Goal: Transaction & Acquisition: Purchase product/service

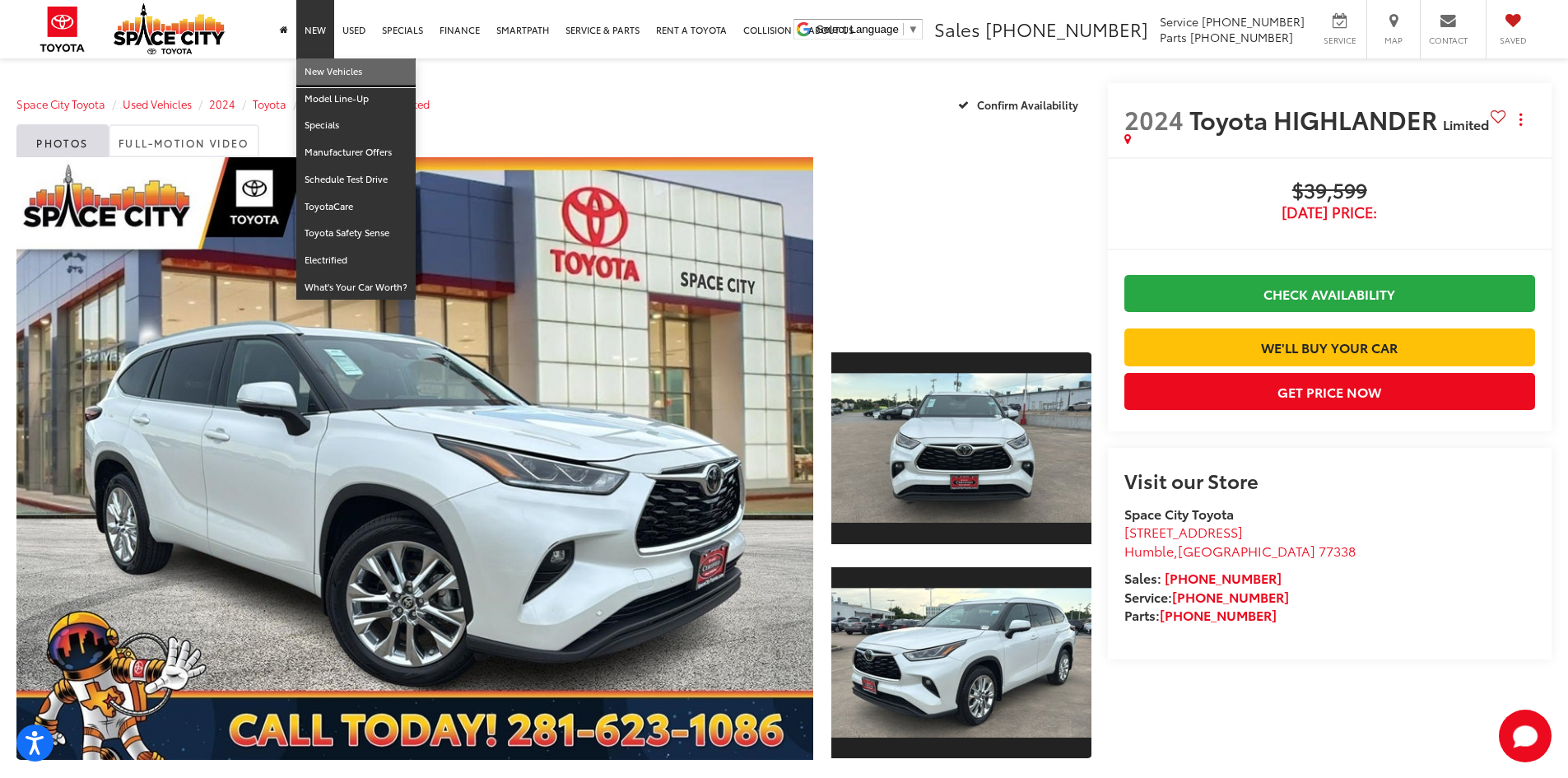
click at [321, 73] on link "New Vehicles" at bounding box center [356, 72] width 119 height 28
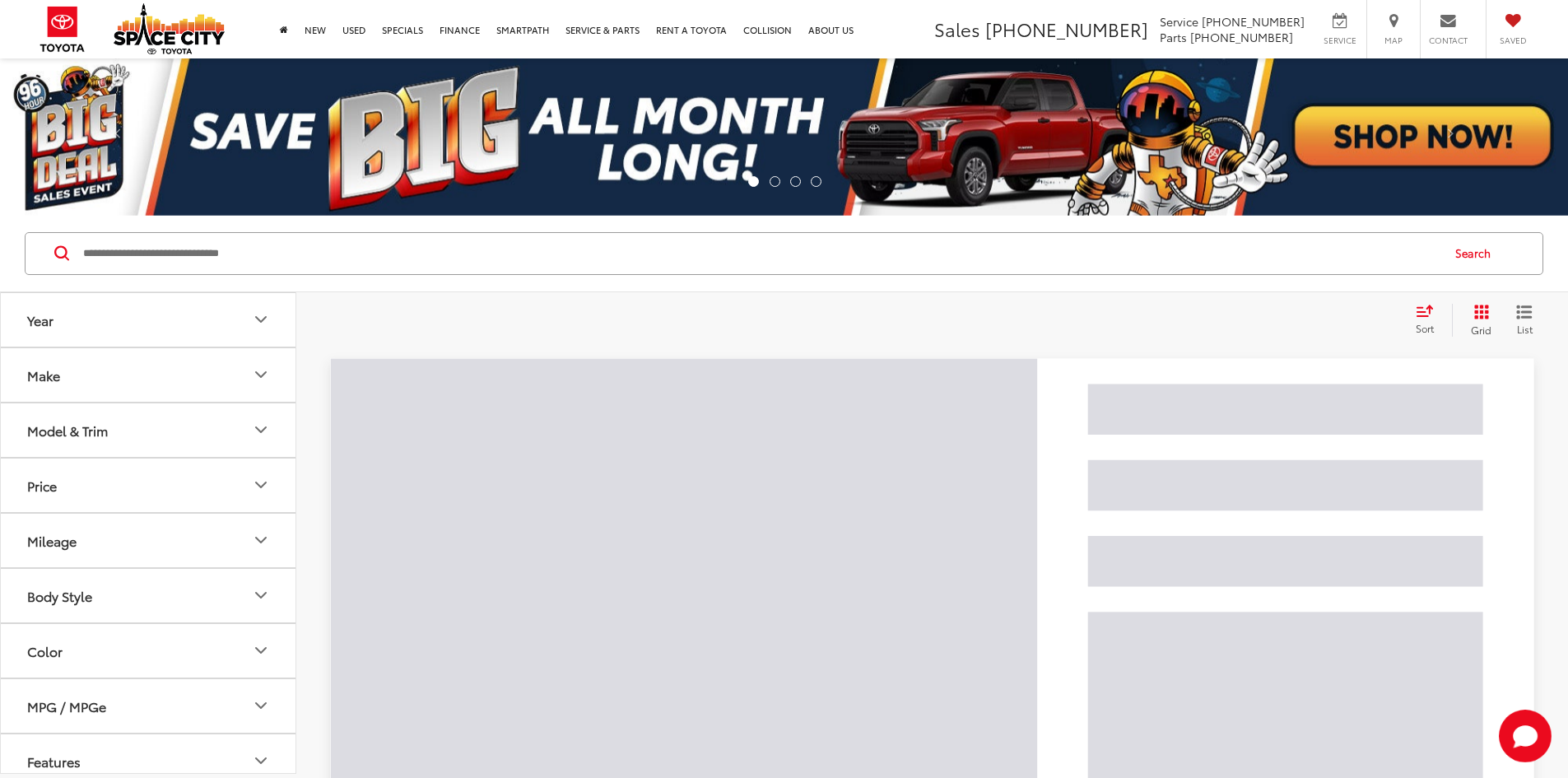
click at [322, 263] on input "Search by Make, Model, or Keyword" at bounding box center [761, 253] width 1358 height 39
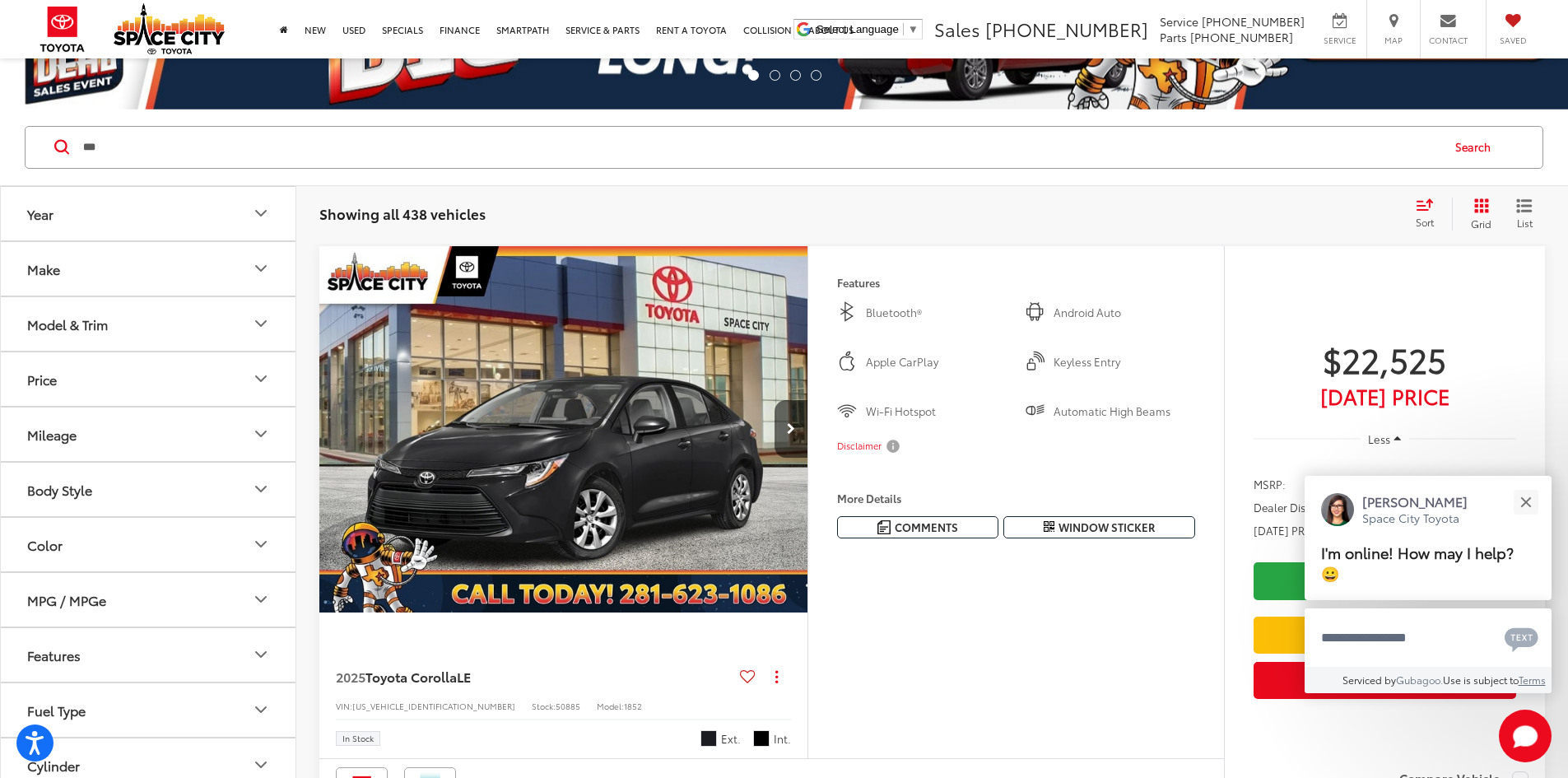
scroll to position [83, 0]
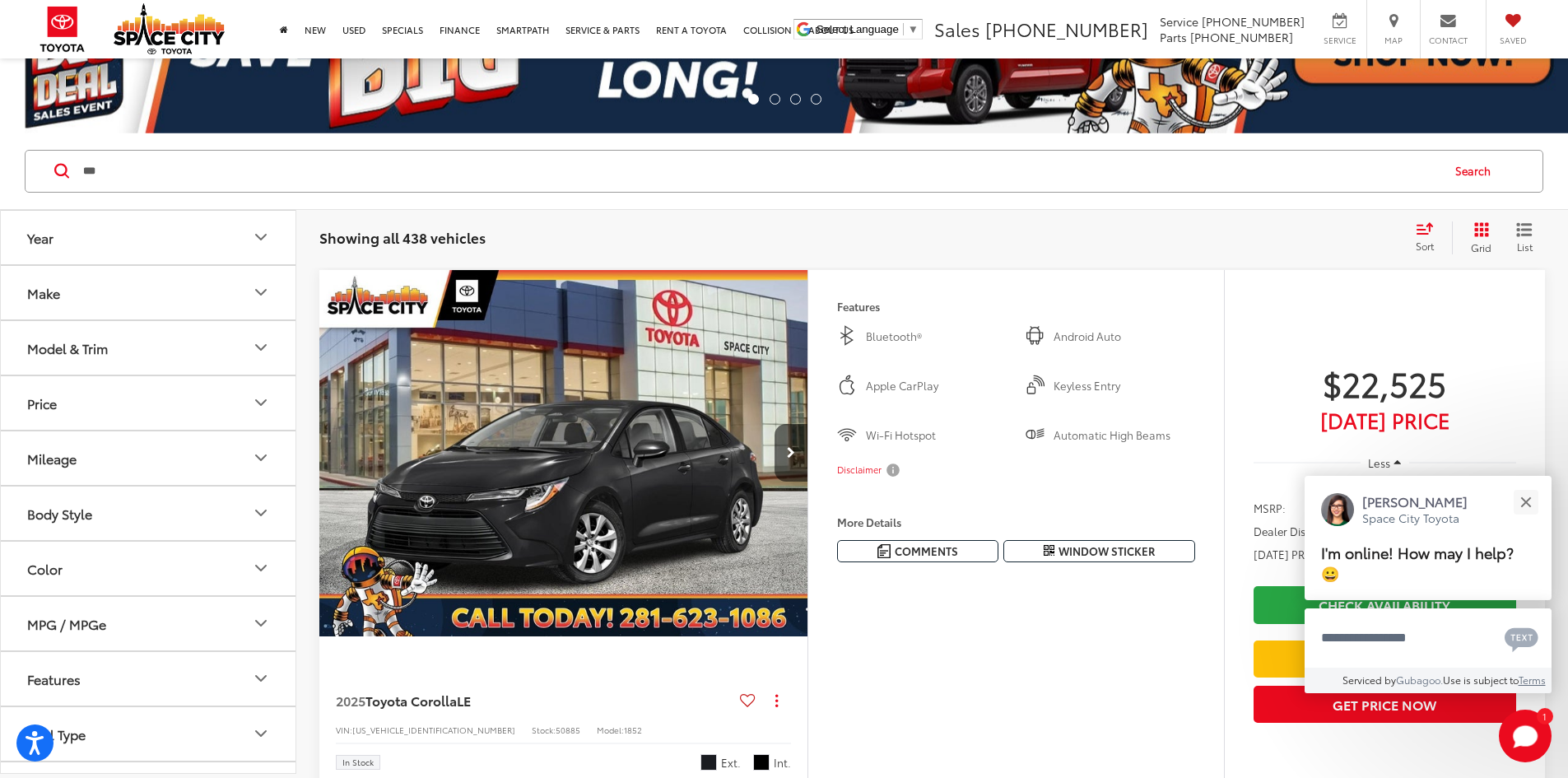
click at [295, 163] on input "***" at bounding box center [761, 170] width 1358 height 39
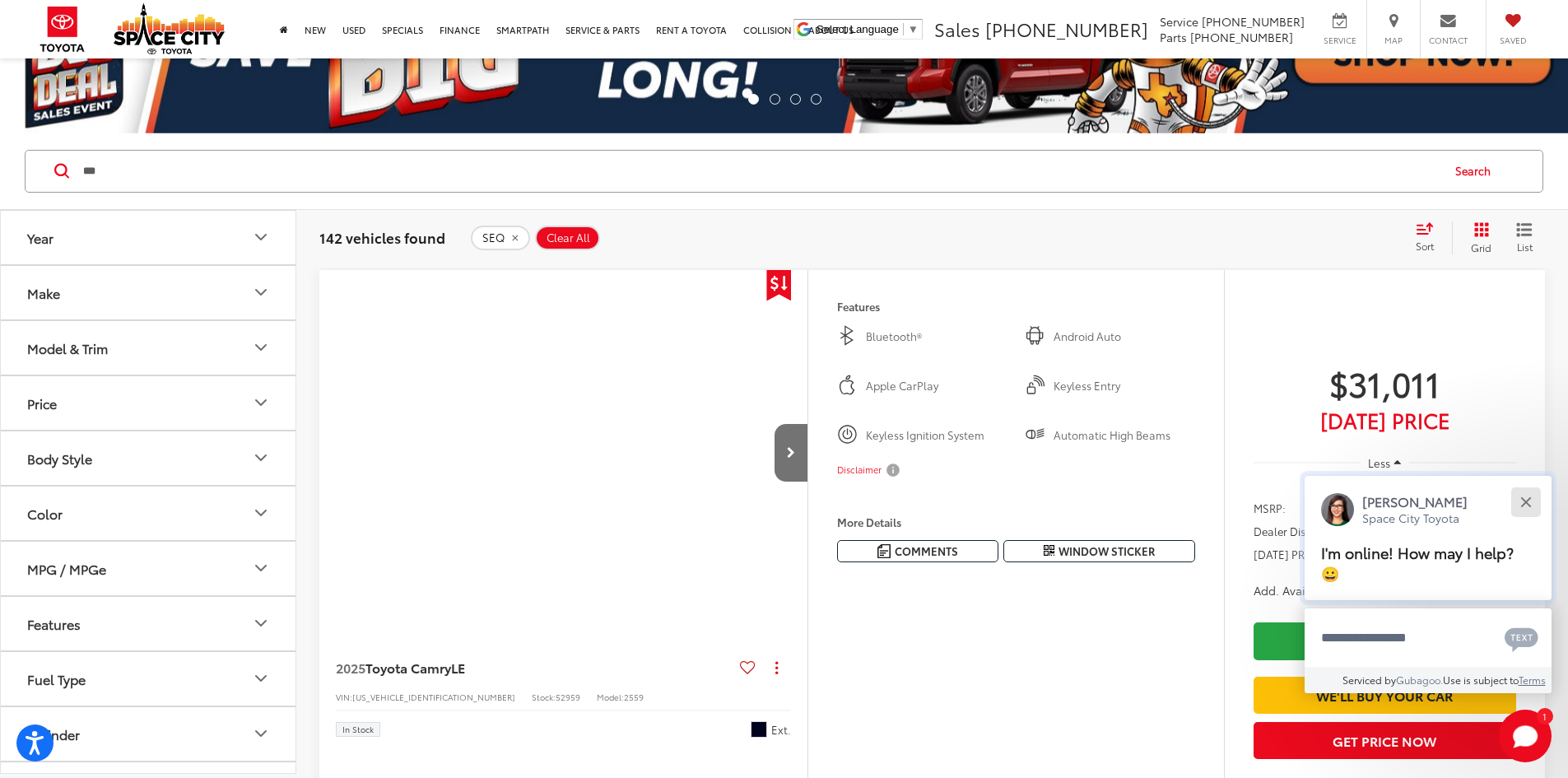
click at [1520, 499] on button "Close" at bounding box center [1525, 502] width 35 height 35
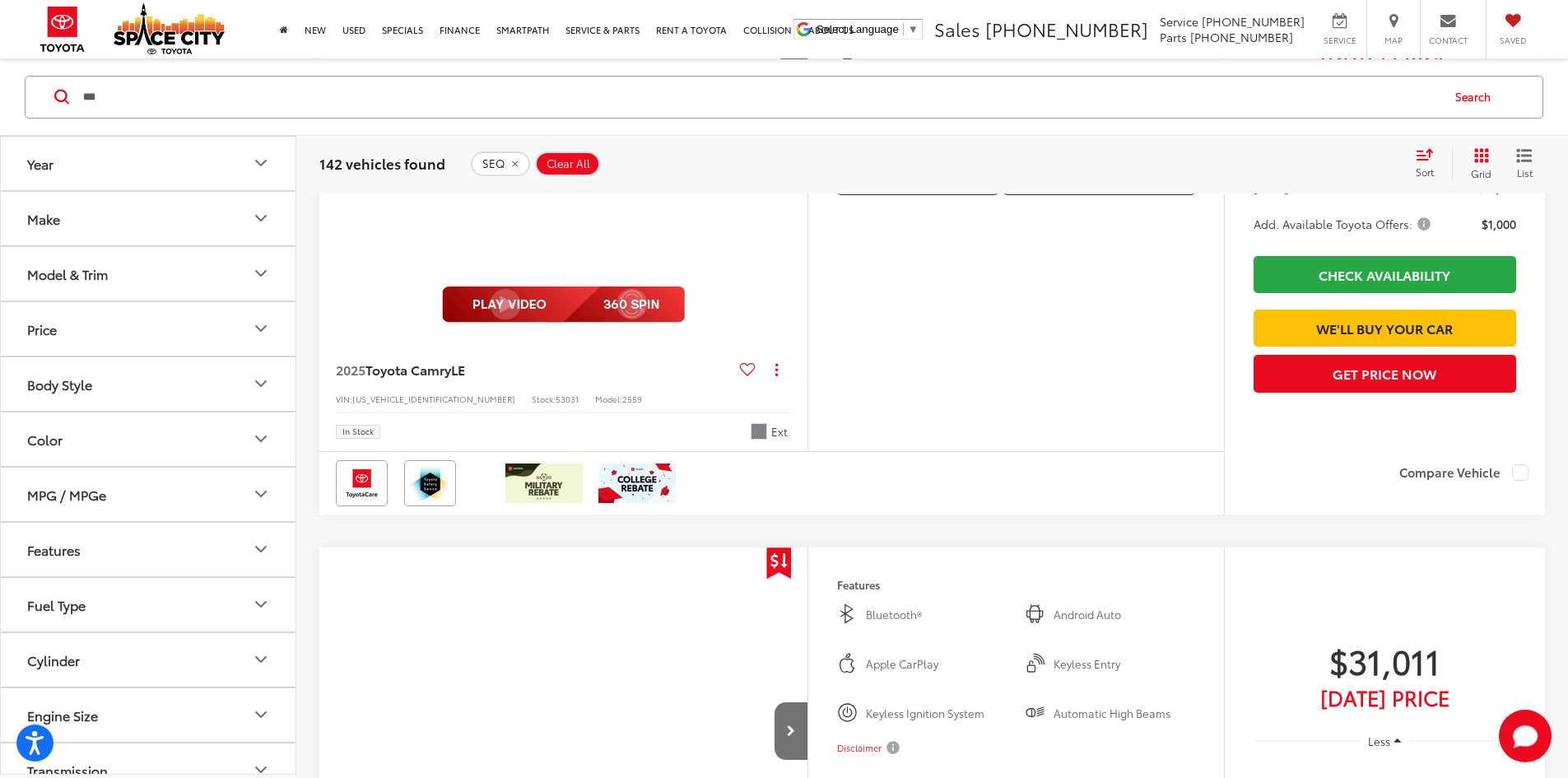
scroll to position [1070, 0]
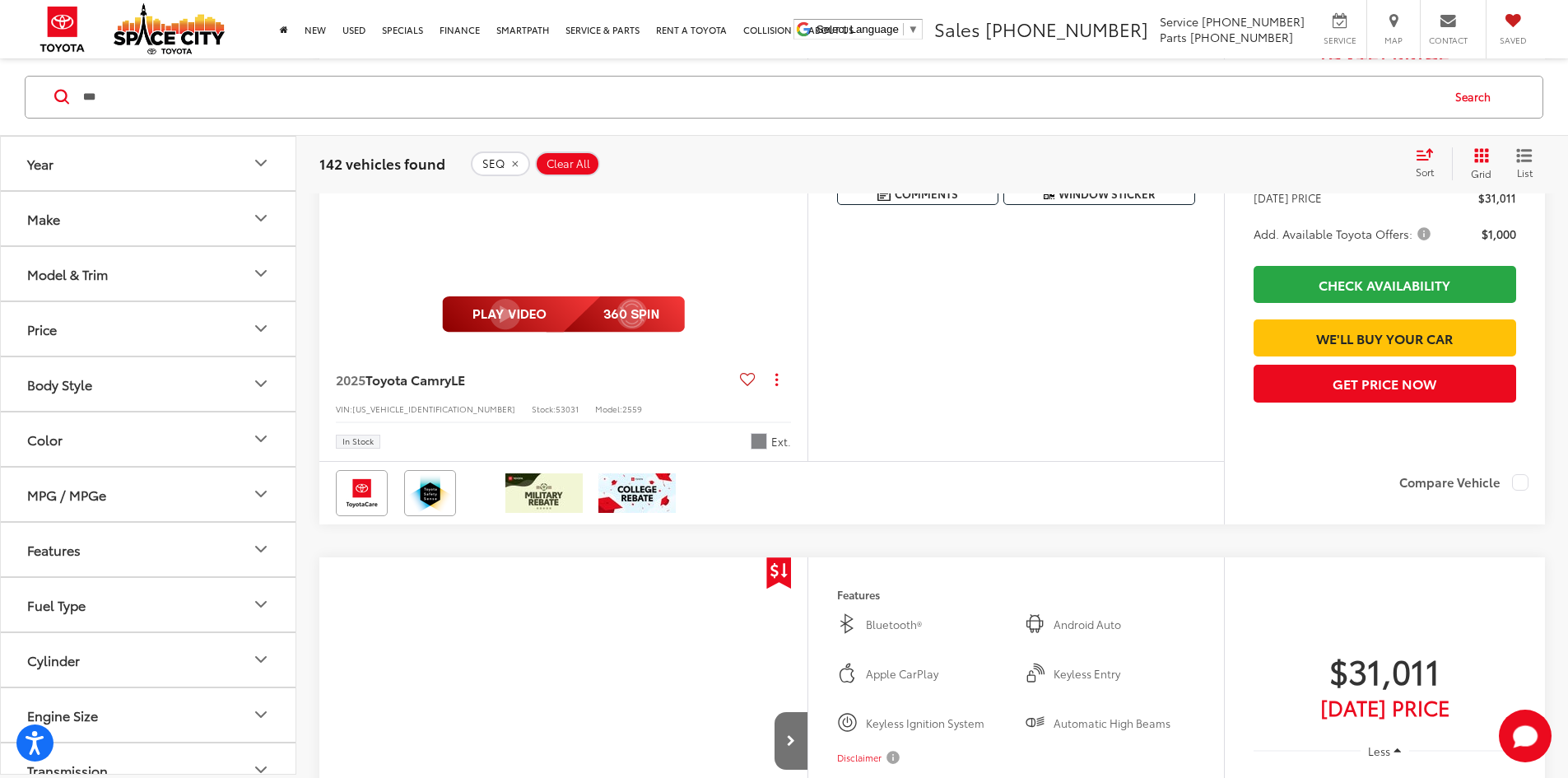
click at [149, 105] on input "***" at bounding box center [761, 96] width 1358 height 39
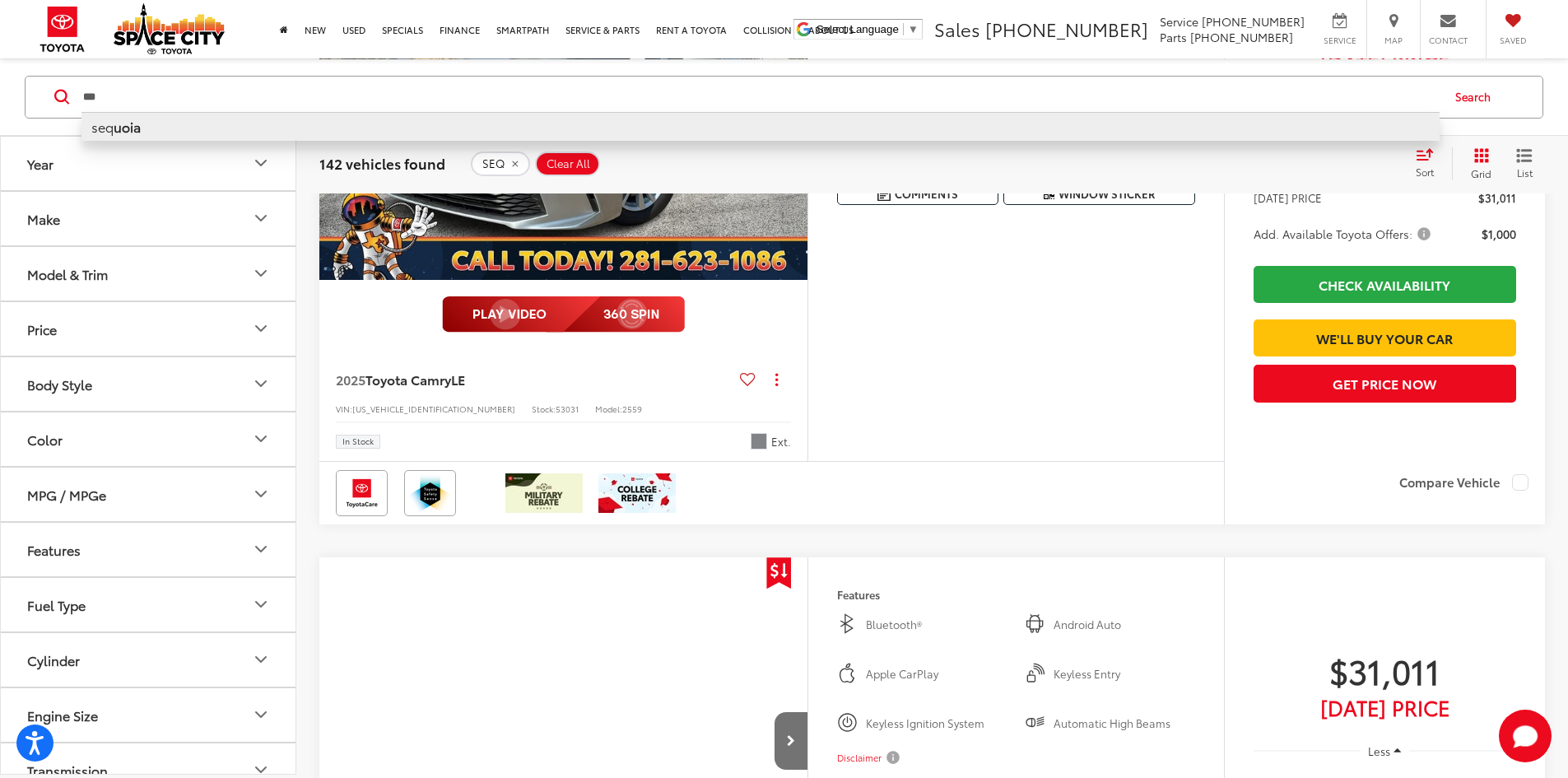
click at [147, 123] on li "seq uoia" at bounding box center [761, 125] width 1358 height 29
type input "*******"
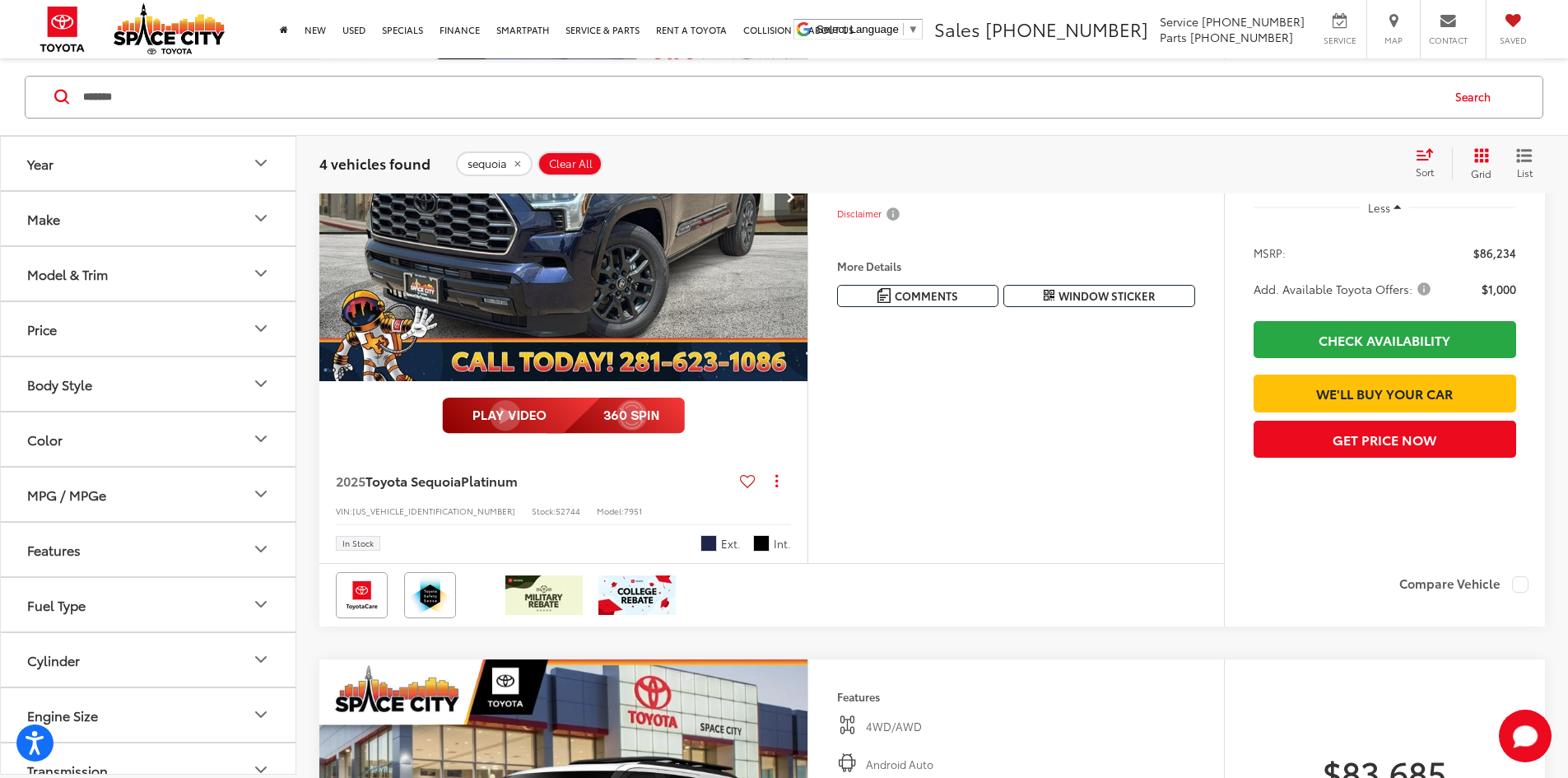
scroll to position [980, 0]
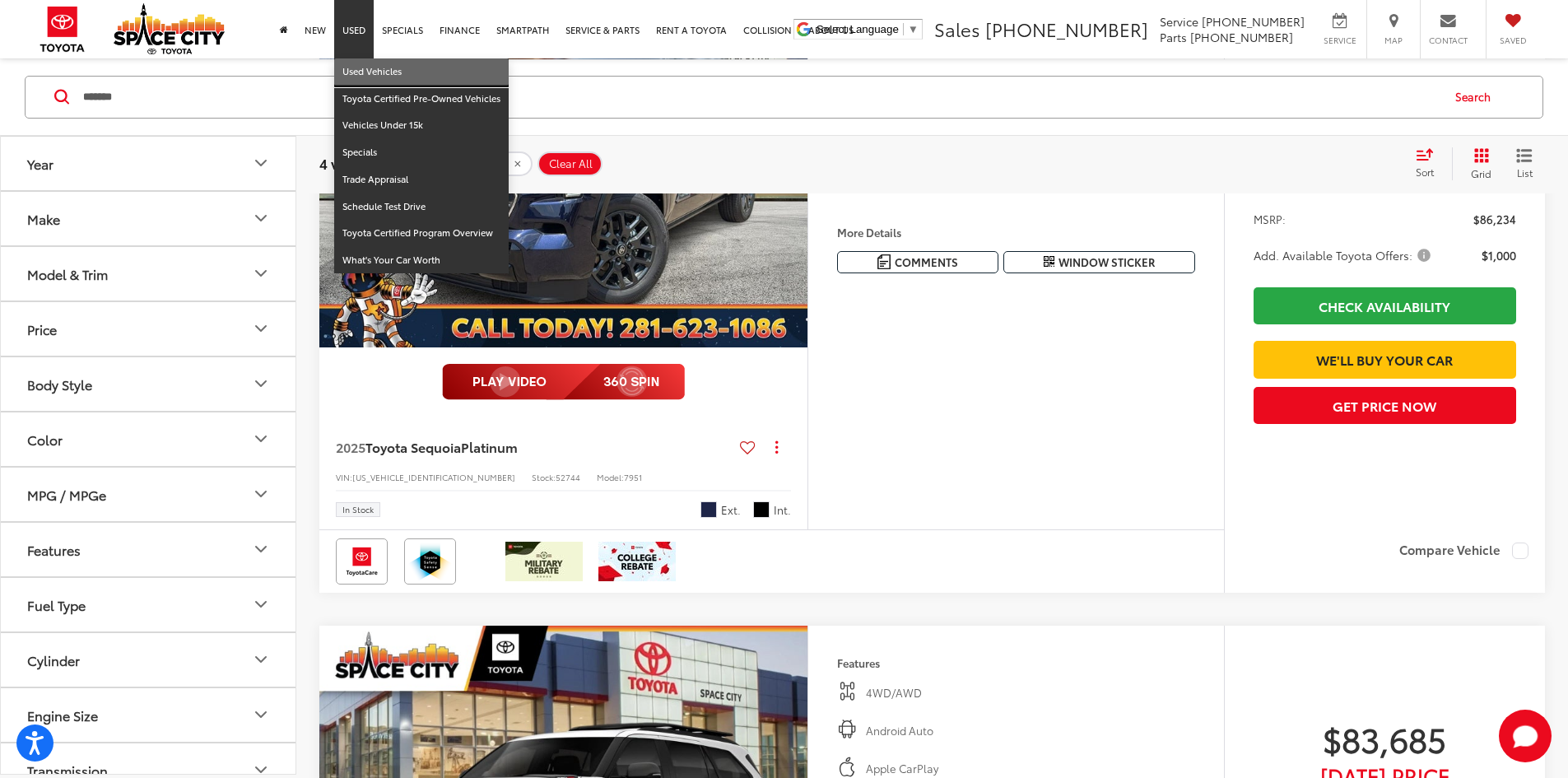
click at [359, 63] on link "Used Vehicles" at bounding box center [421, 72] width 175 height 28
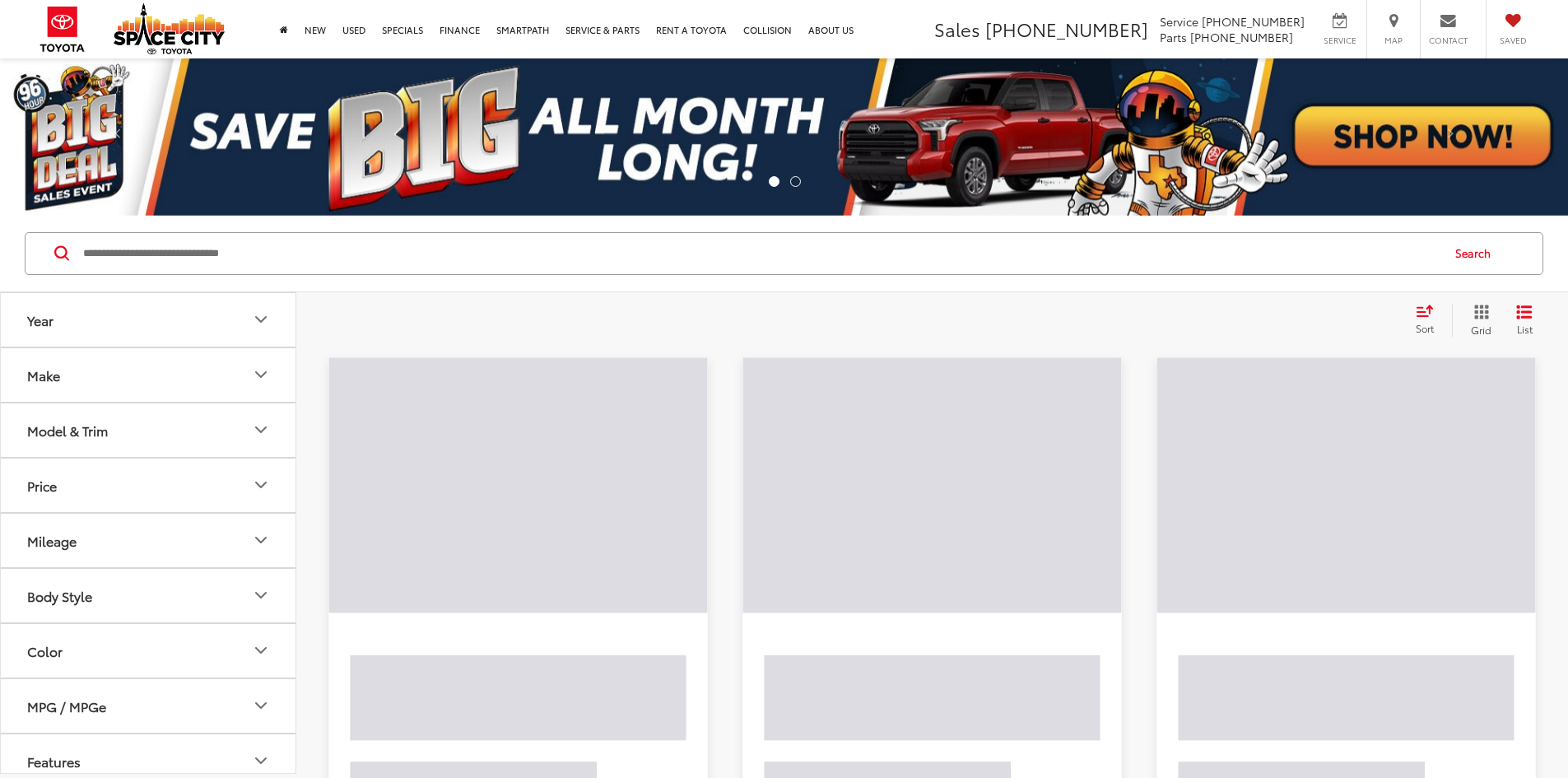
click at [239, 264] on input "Search by Make, Model, or Keyword" at bounding box center [761, 253] width 1358 height 39
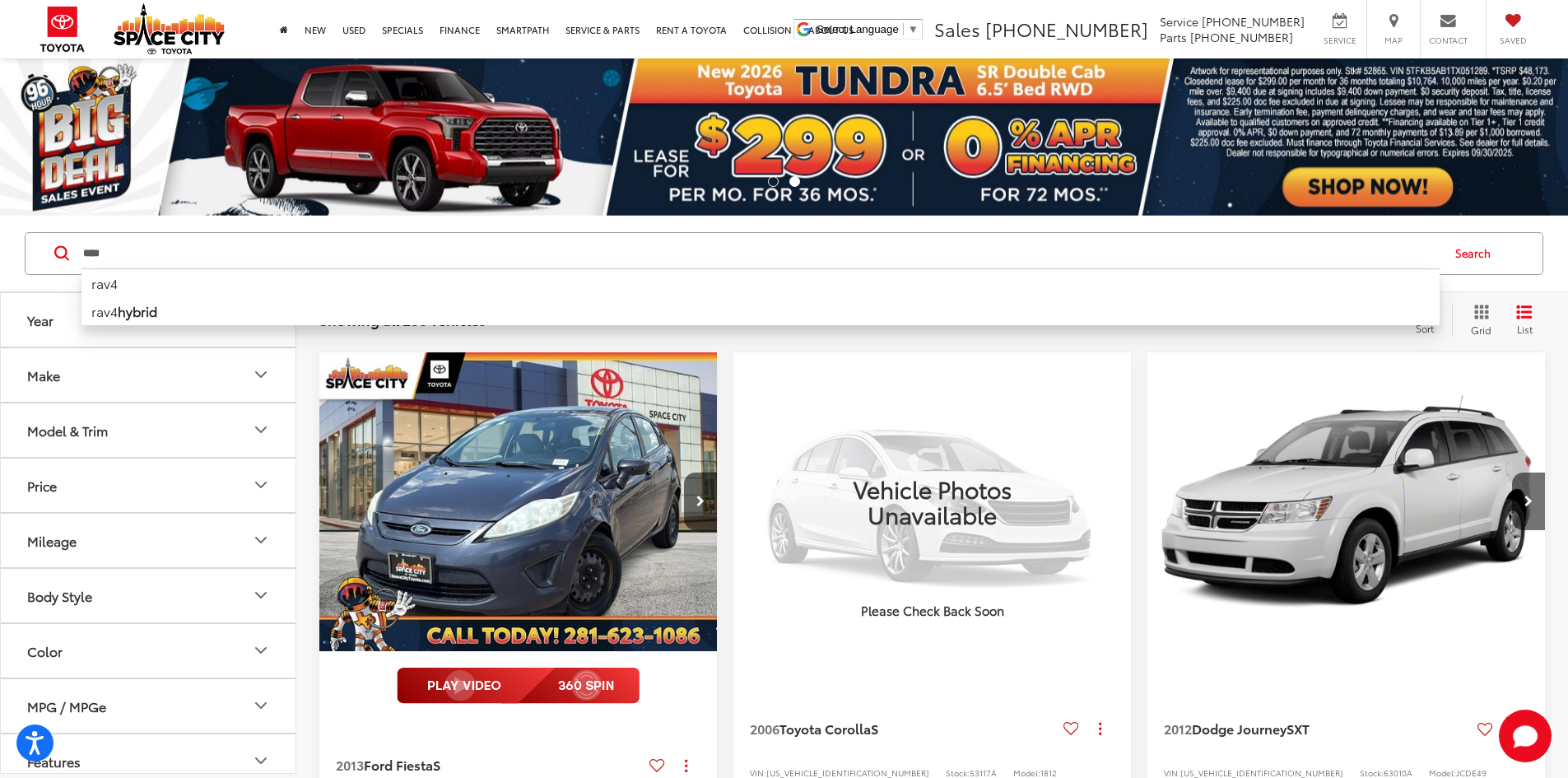
type input "****"
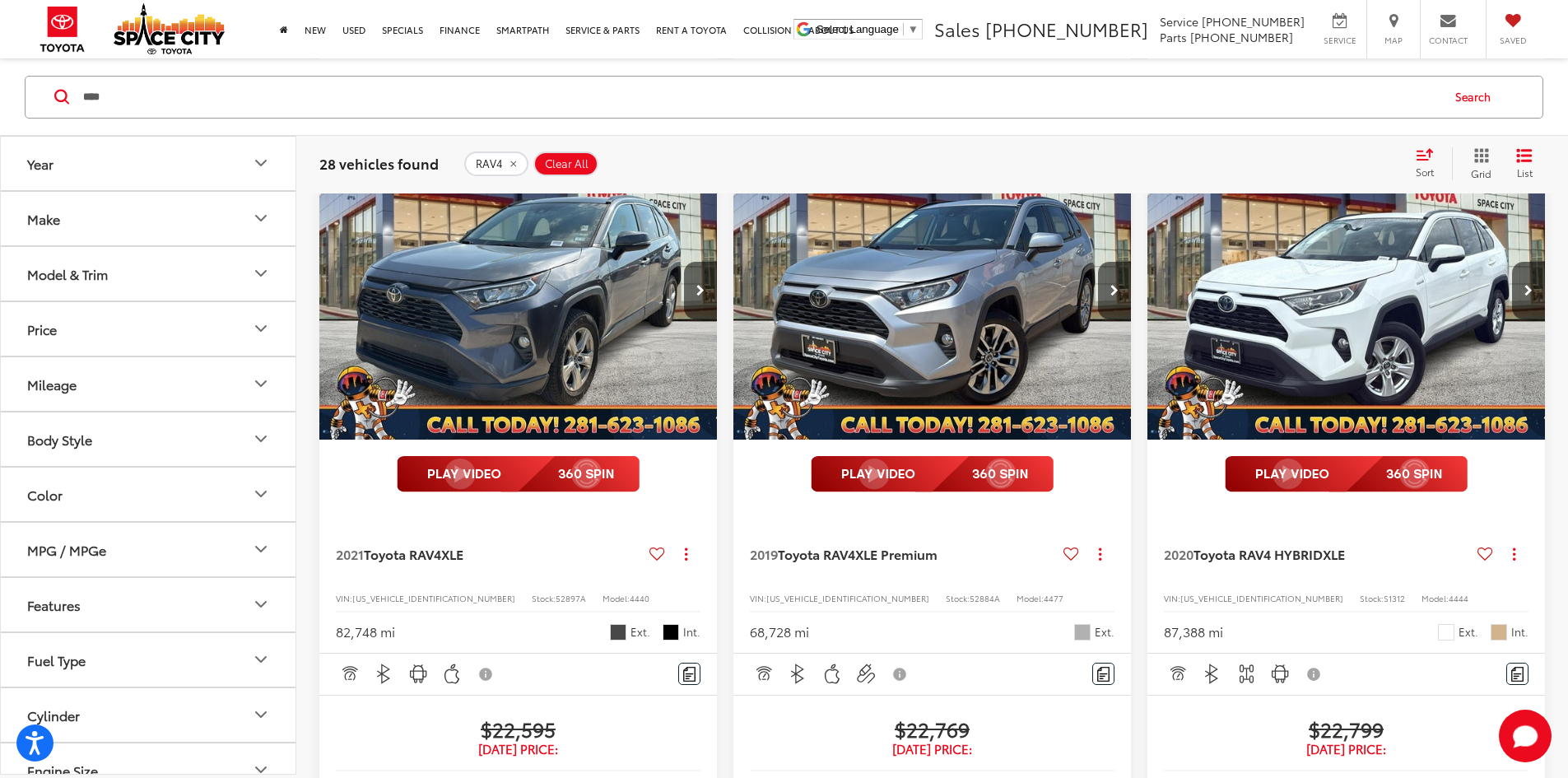
scroll to position [1152, 0]
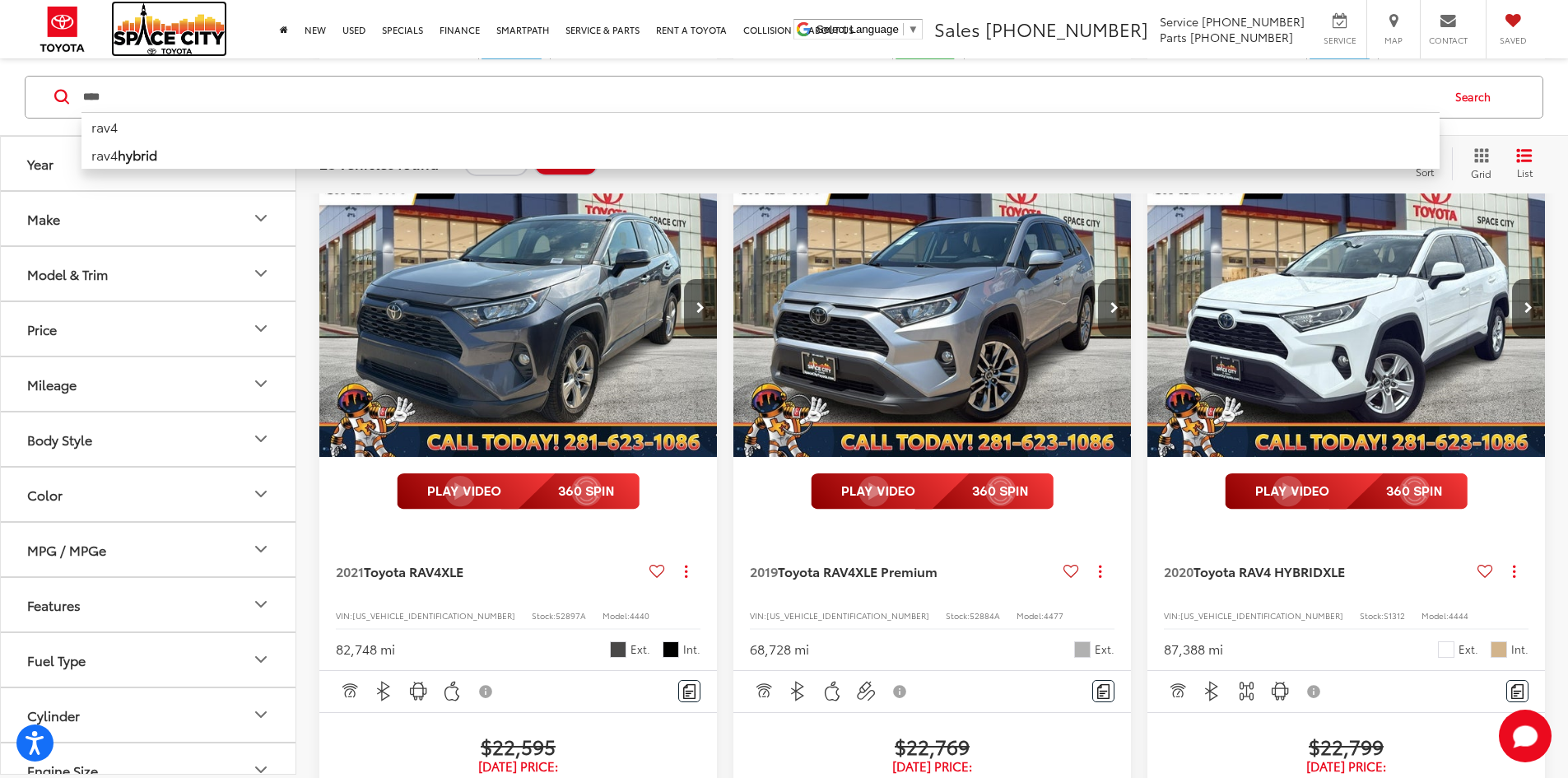
click at [179, 36] on img at bounding box center [169, 28] width 111 height 51
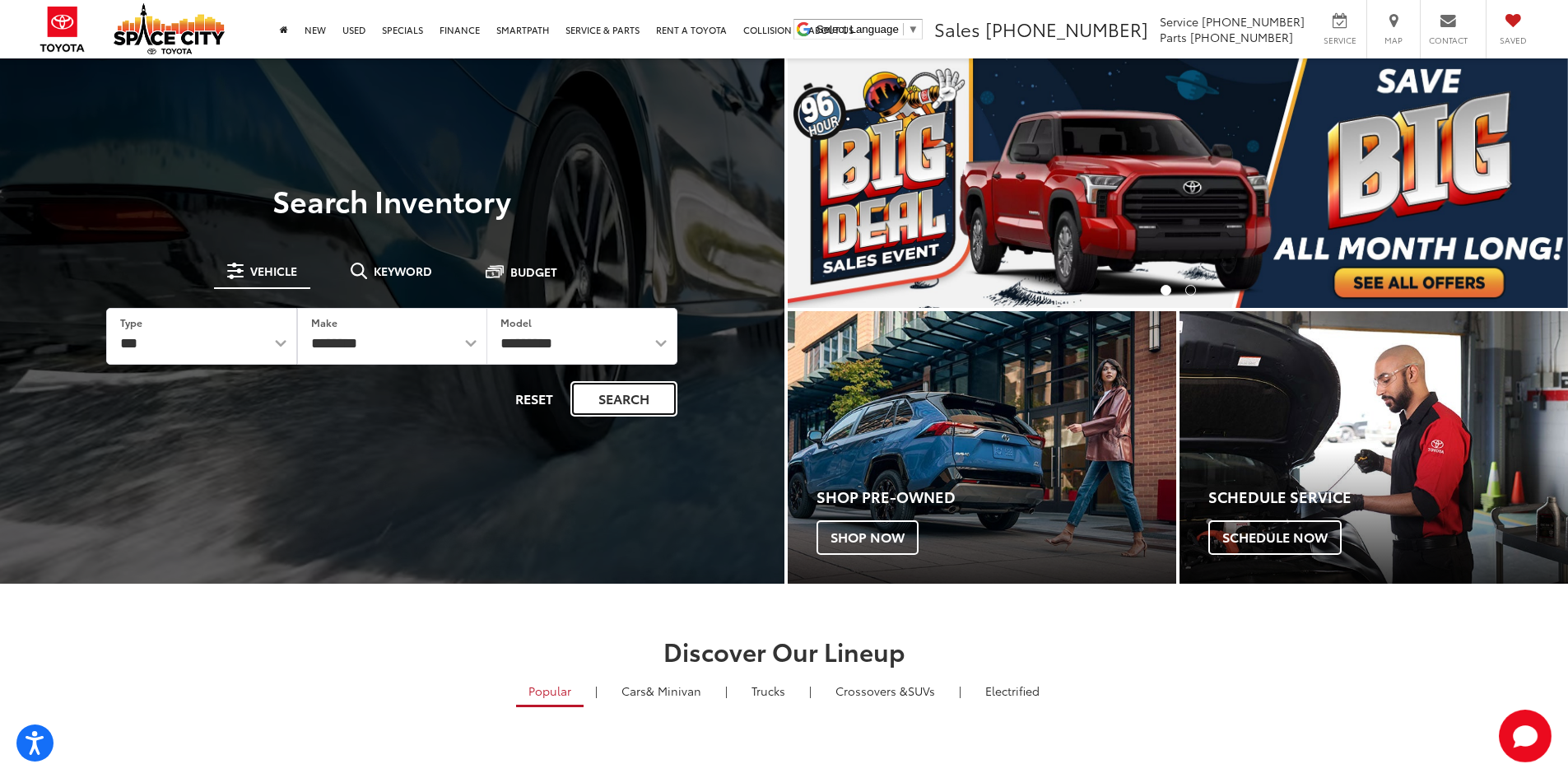
click at [635, 392] on button "Search" at bounding box center [624, 398] width 107 height 35
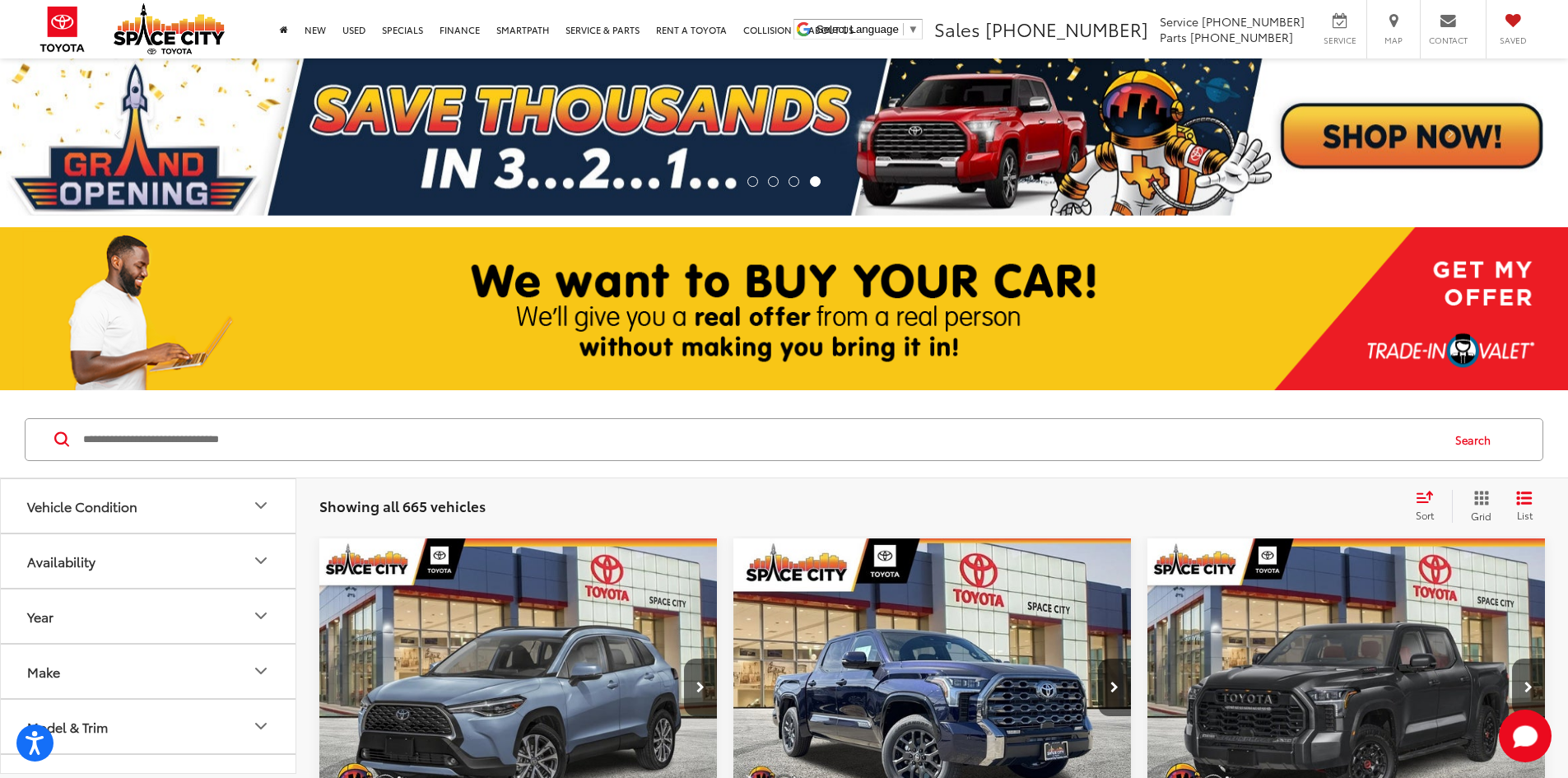
click at [379, 447] on input "Search by Make, Model, or Keyword" at bounding box center [761, 439] width 1358 height 39
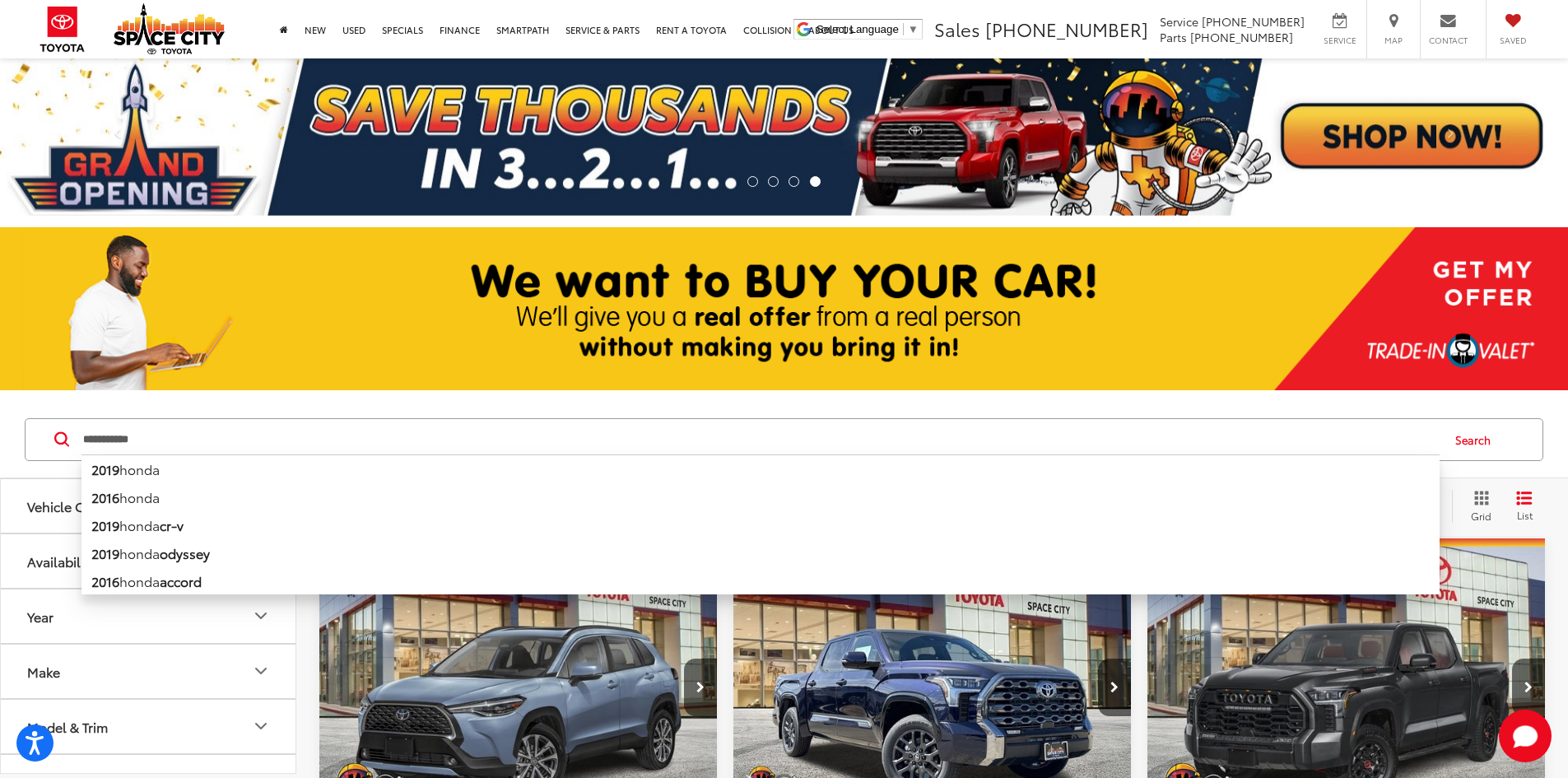
type input "**********"
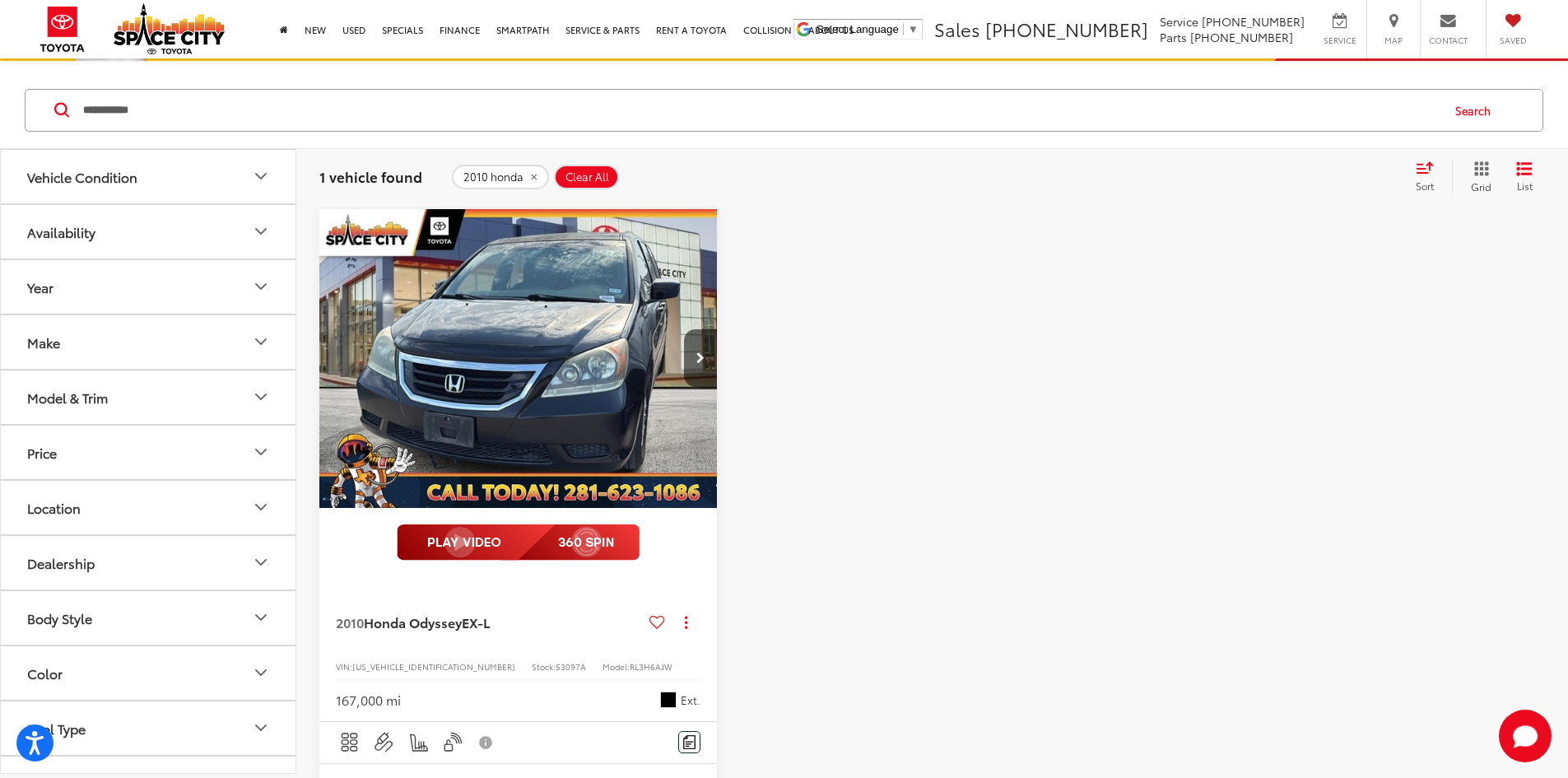
scroll to position [412, 0]
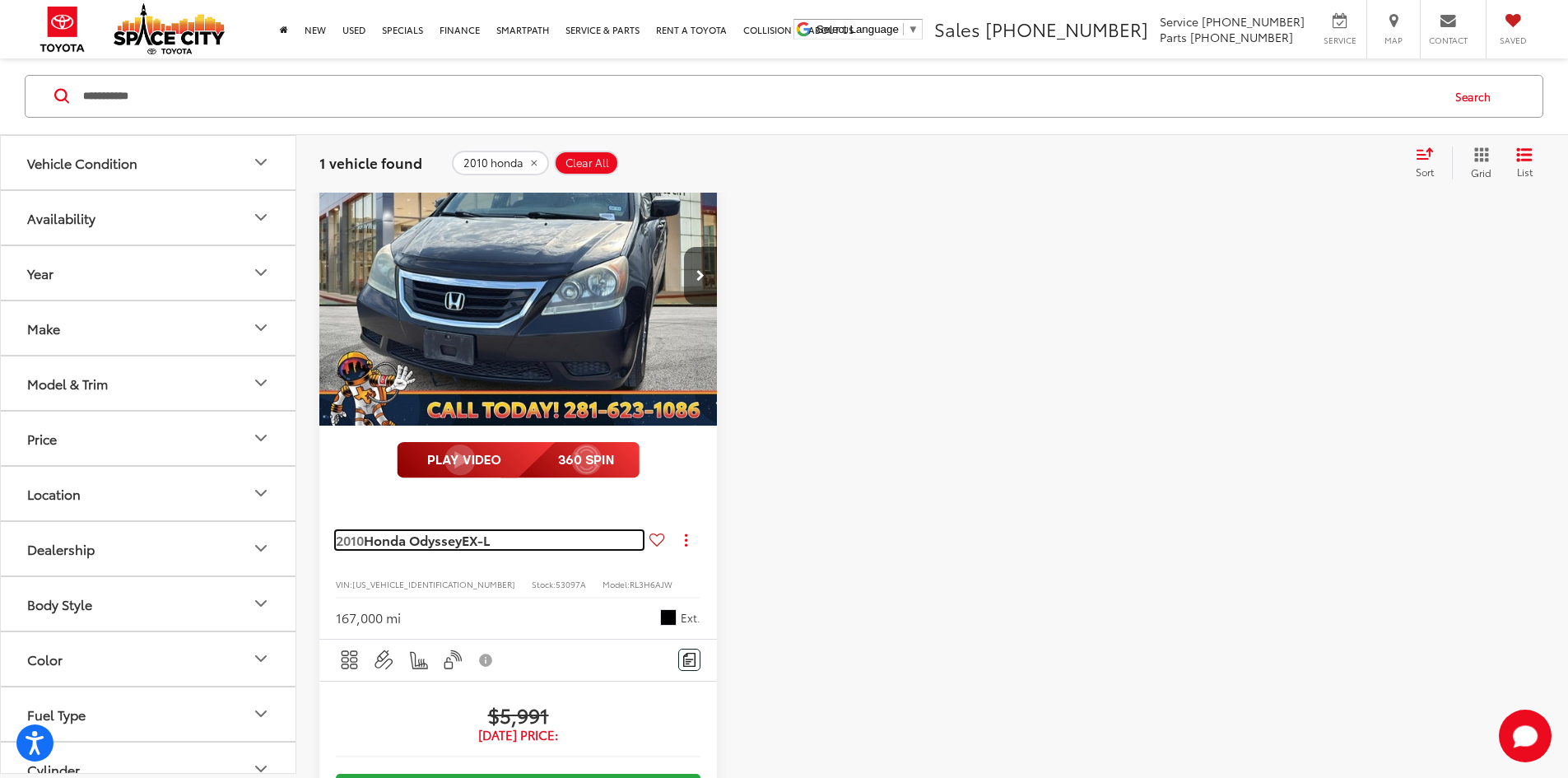
click at [459, 530] on span "Honda Odyssey" at bounding box center [412, 539] width 98 height 19
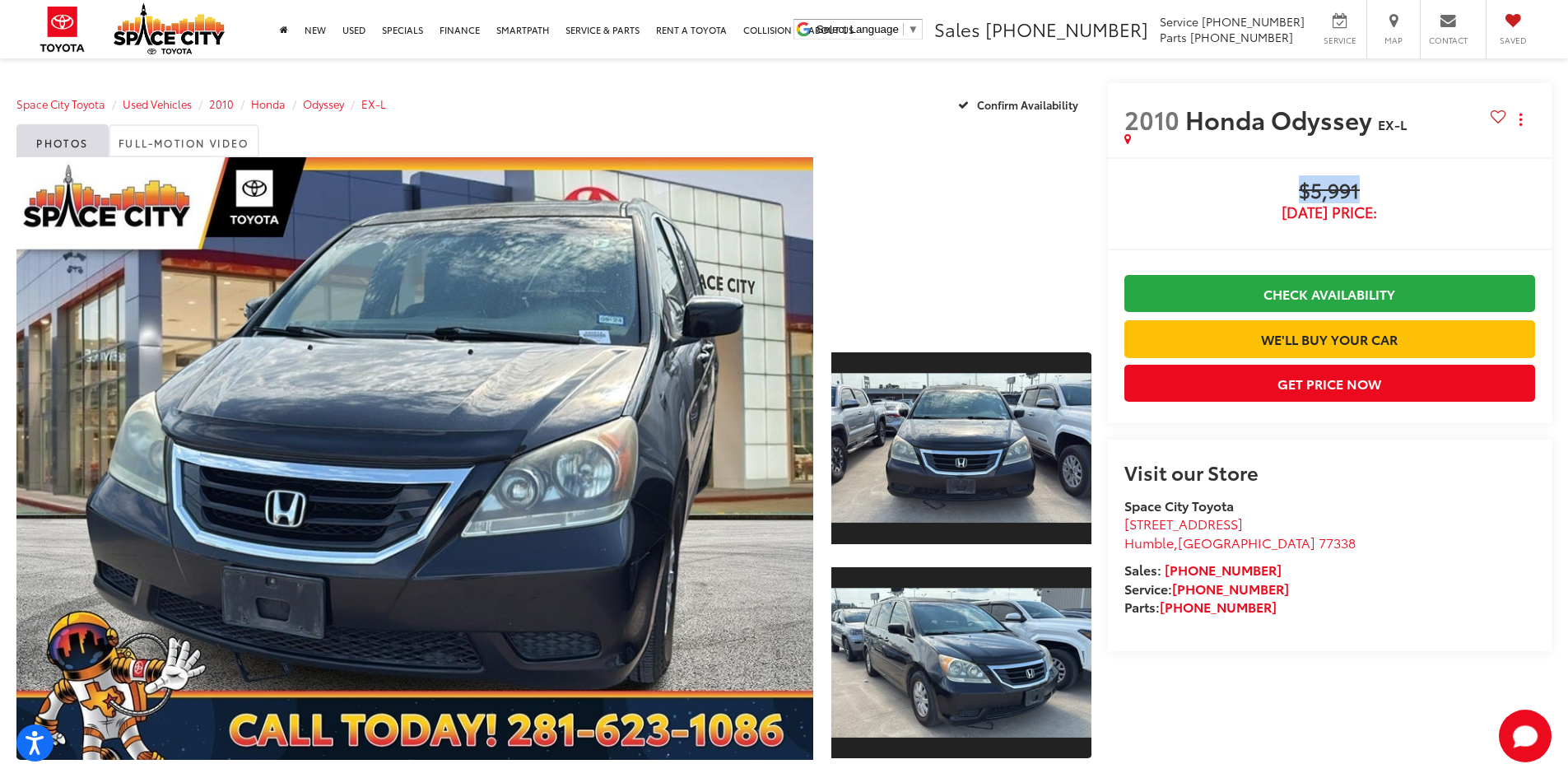
drag, startPoint x: 1388, startPoint y: 194, endPoint x: 1295, endPoint y: 192, distance: 93.0
click at [1295, 192] on span "$5,991" at bounding box center [1330, 192] width 411 height 25
click at [1272, 202] on span "$5,991" at bounding box center [1330, 192] width 411 height 25
drag, startPoint x: 1373, startPoint y: 202, endPoint x: 1307, endPoint y: 199, distance: 66.1
click at [1307, 199] on div "$5,991 Today's Price:" at bounding box center [1330, 200] width 411 height 41
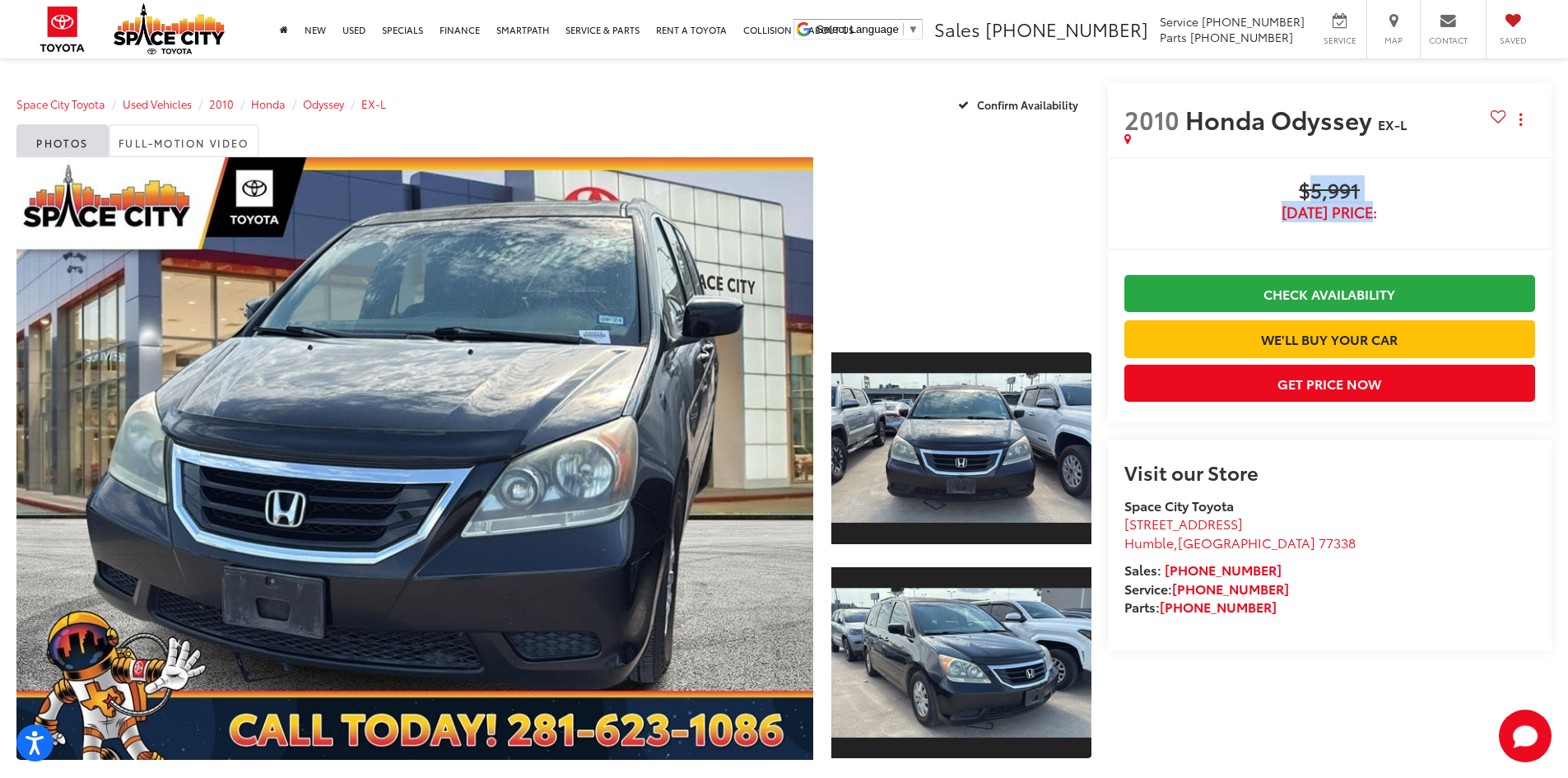
click at [1239, 220] on span "[DATE] Price:" at bounding box center [1330, 213] width 411 height 17
click at [1386, 192] on span "$5,991" at bounding box center [1330, 192] width 411 height 25
drag, startPoint x: 1377, startPoint y: 189, endPoint x: 1293, endPoint y: 194, distance: 84.1
click at [1293, 194] on span "$5,991" at bounding box center [1330, 192] width 411 height 25
click at [1256, 199] on span "$5,991" at bounding box center [1330, 192] width 411 height 25
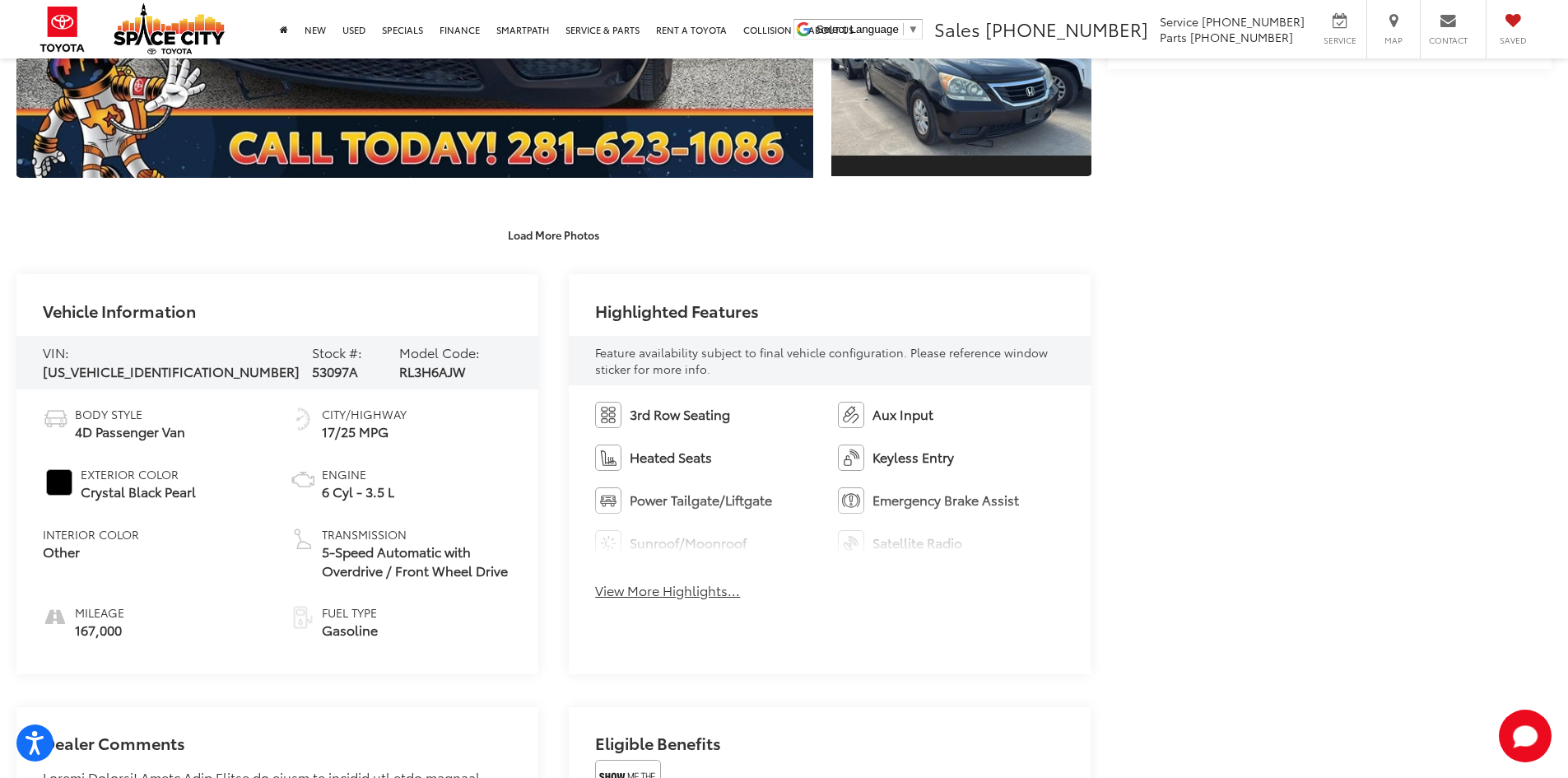
scroll to position [576, 0]
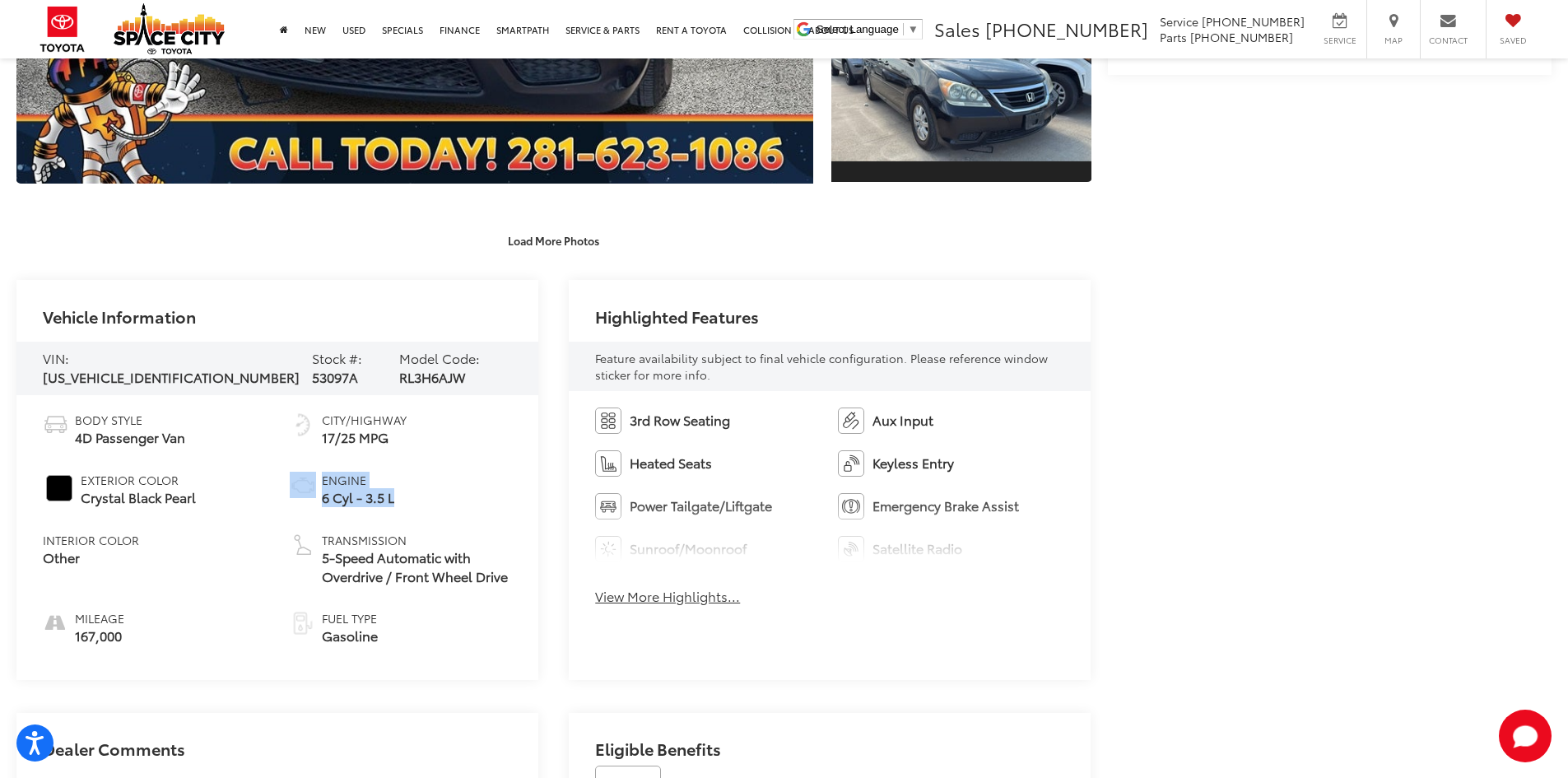
drag, startPoint x: 319, startPoint y: 516, endPoint x: 294, endPoint y: 483, distance: 41.4
click at [294, 490] on li "Engine 6 Cyl - 3.5 L" at bounding box center [401, 489] width 222 height 35
click at [294, 483] on img at bounding box center [303, 485] width 27 height 27
click at [260, 444] on ul "Body Style 4D Passenger Van Exterior Color Crystal Black Pearl Interior Color O…" at bounding box center [277, 528] width 469 height 234
click at [675, 601] on button "View More Highlights..." at bounding box center [668, 596] width 145 height 19
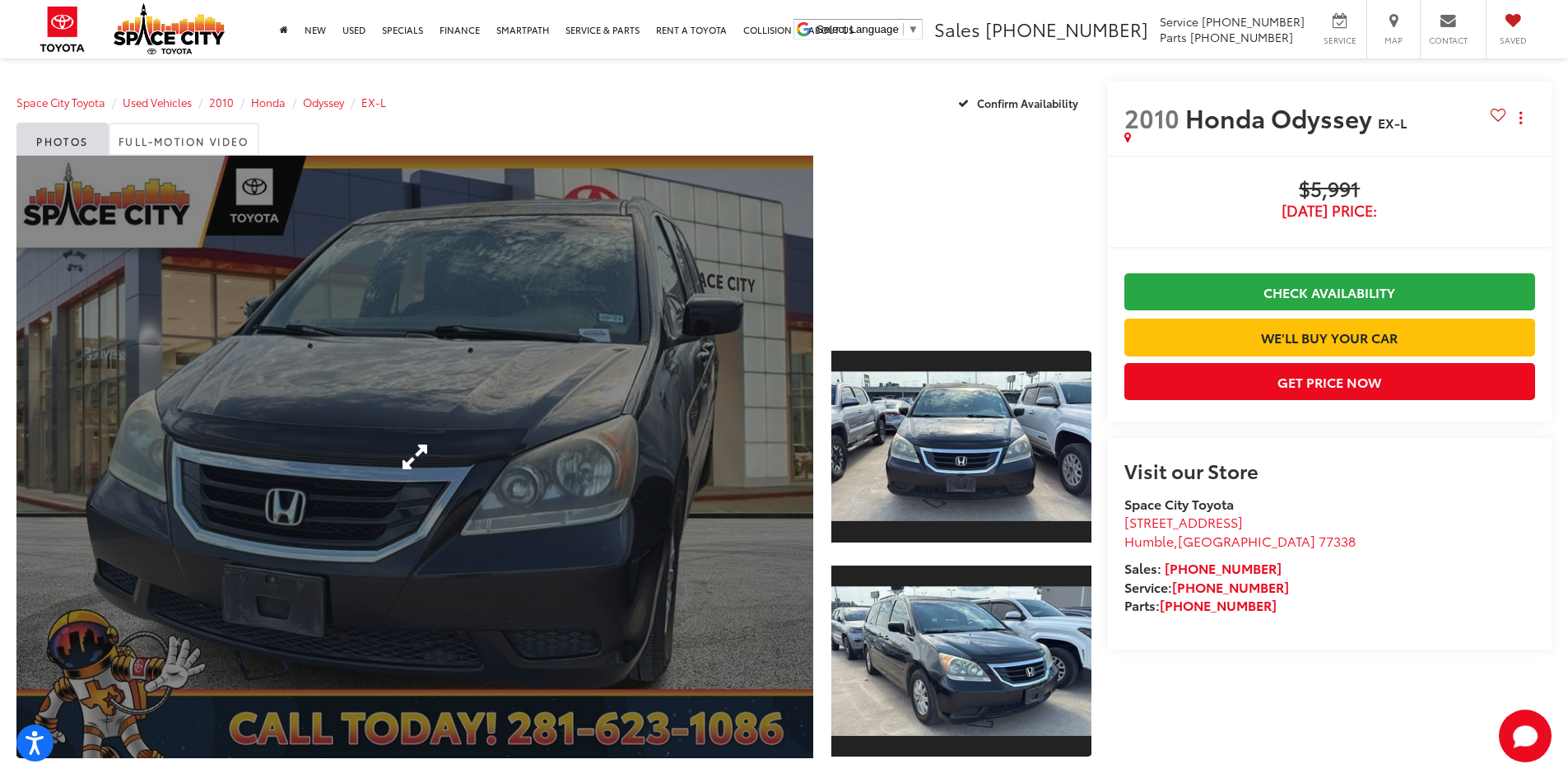
scroll to position [0, 0]
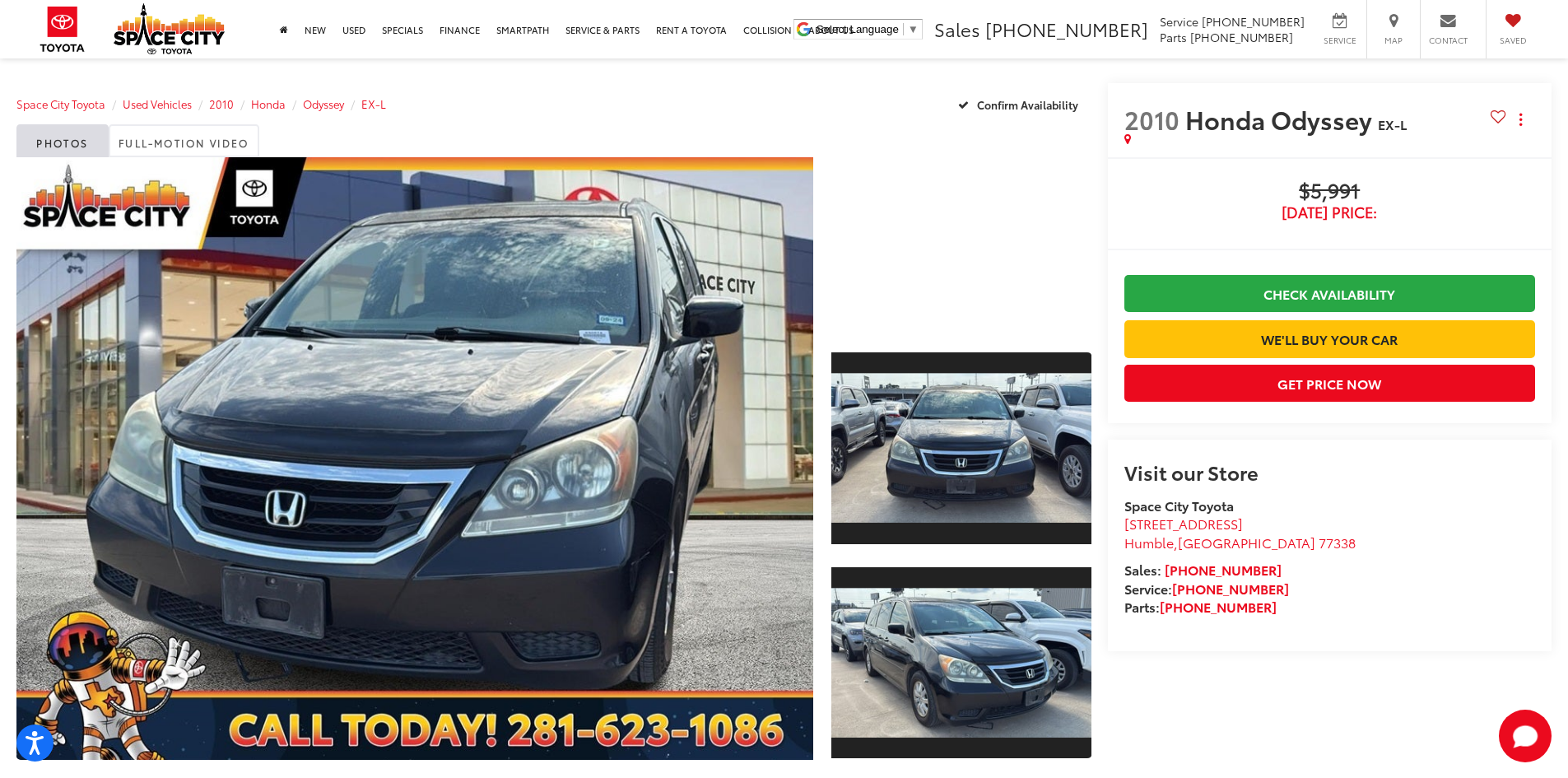
click at [617, 123] on div "Space City Toyota Used Vehicles 2010 Honda Odyssey EX-L Confirm Availability" at bounding box center [554, 104] width 1075 height 41
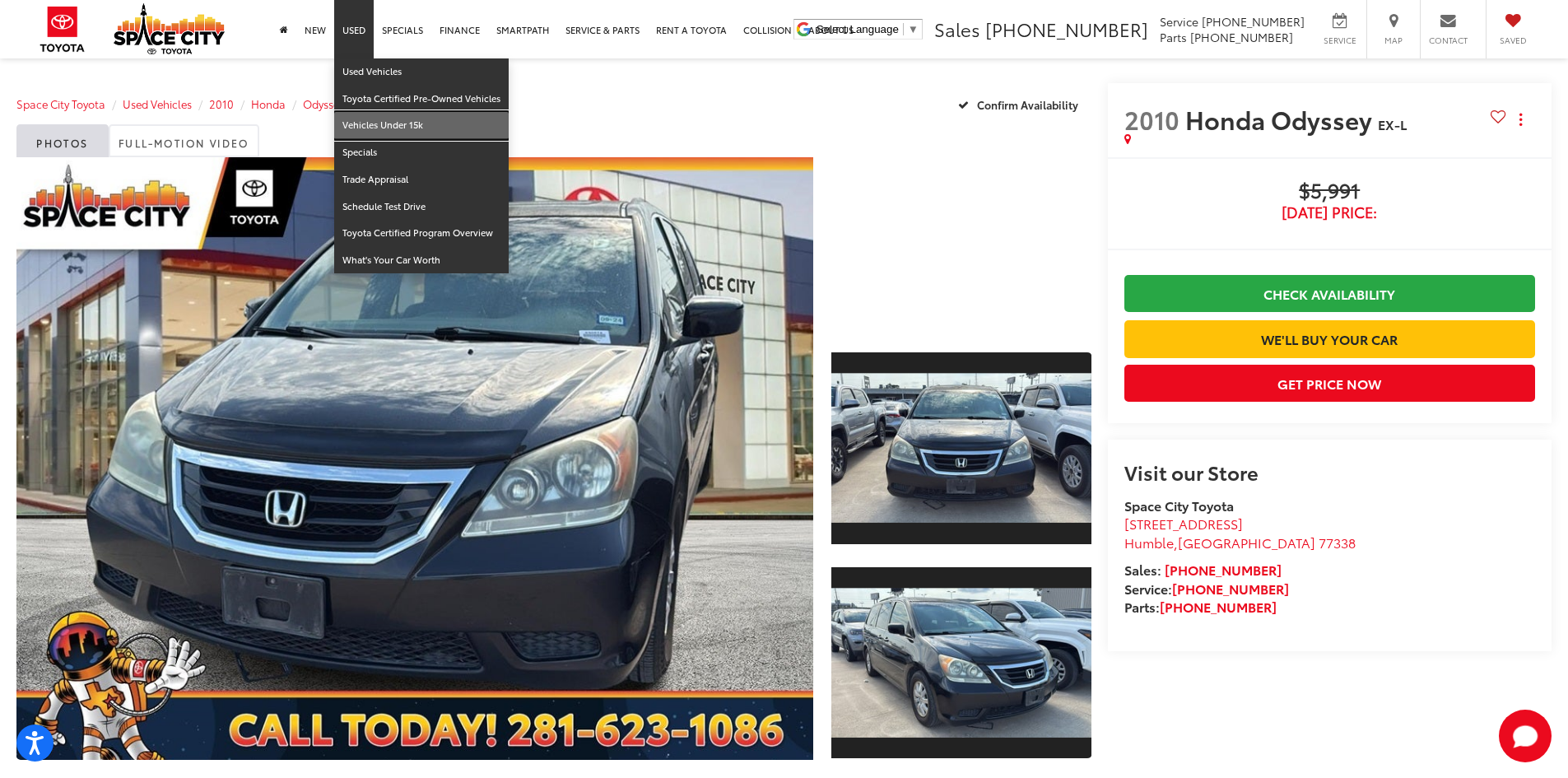
click at [381, 125] on link "Vehicles Under 15k" at bounding box center [421, 125] width 175 height 28
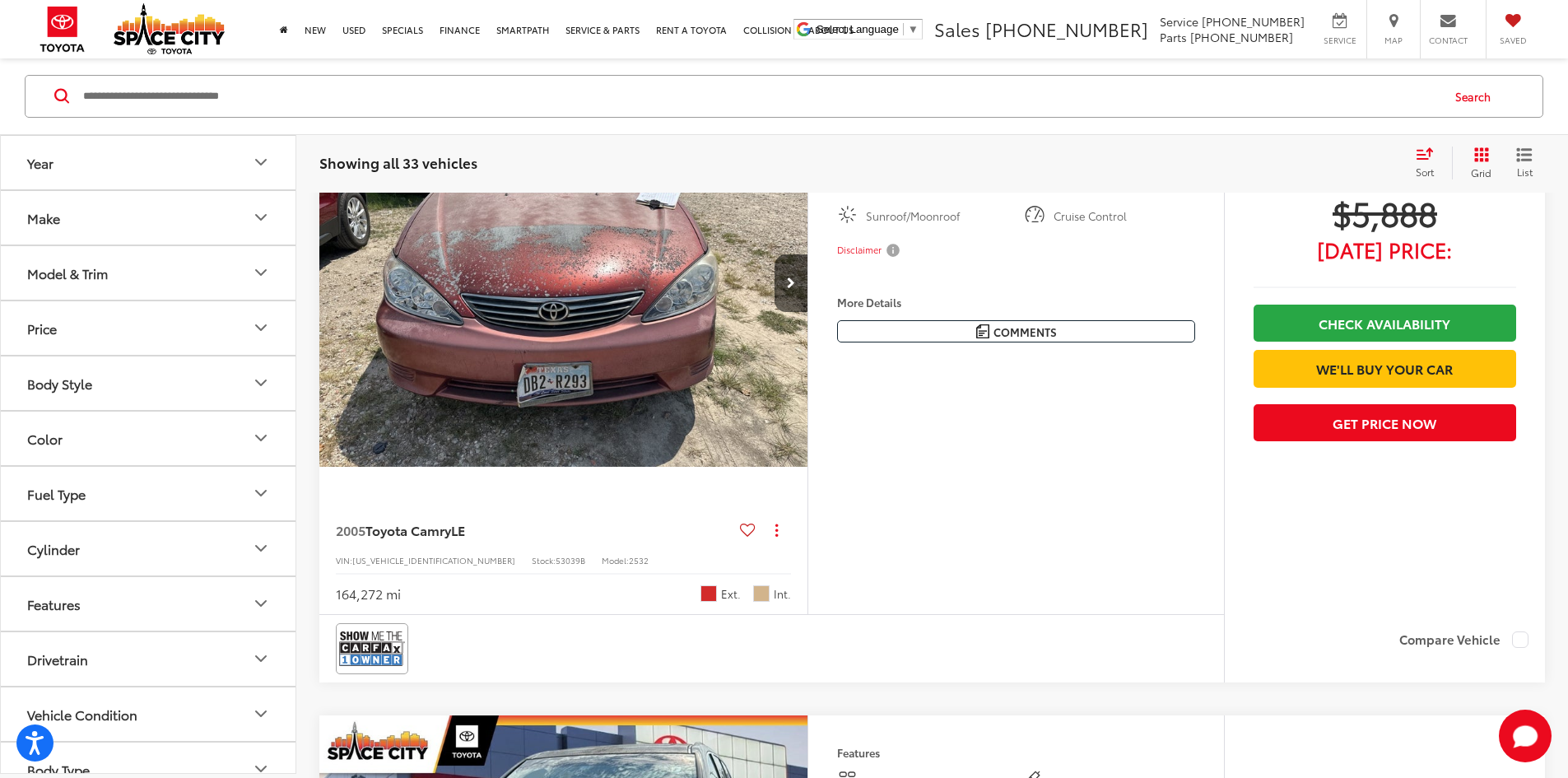
scroll to position [4115, 0]
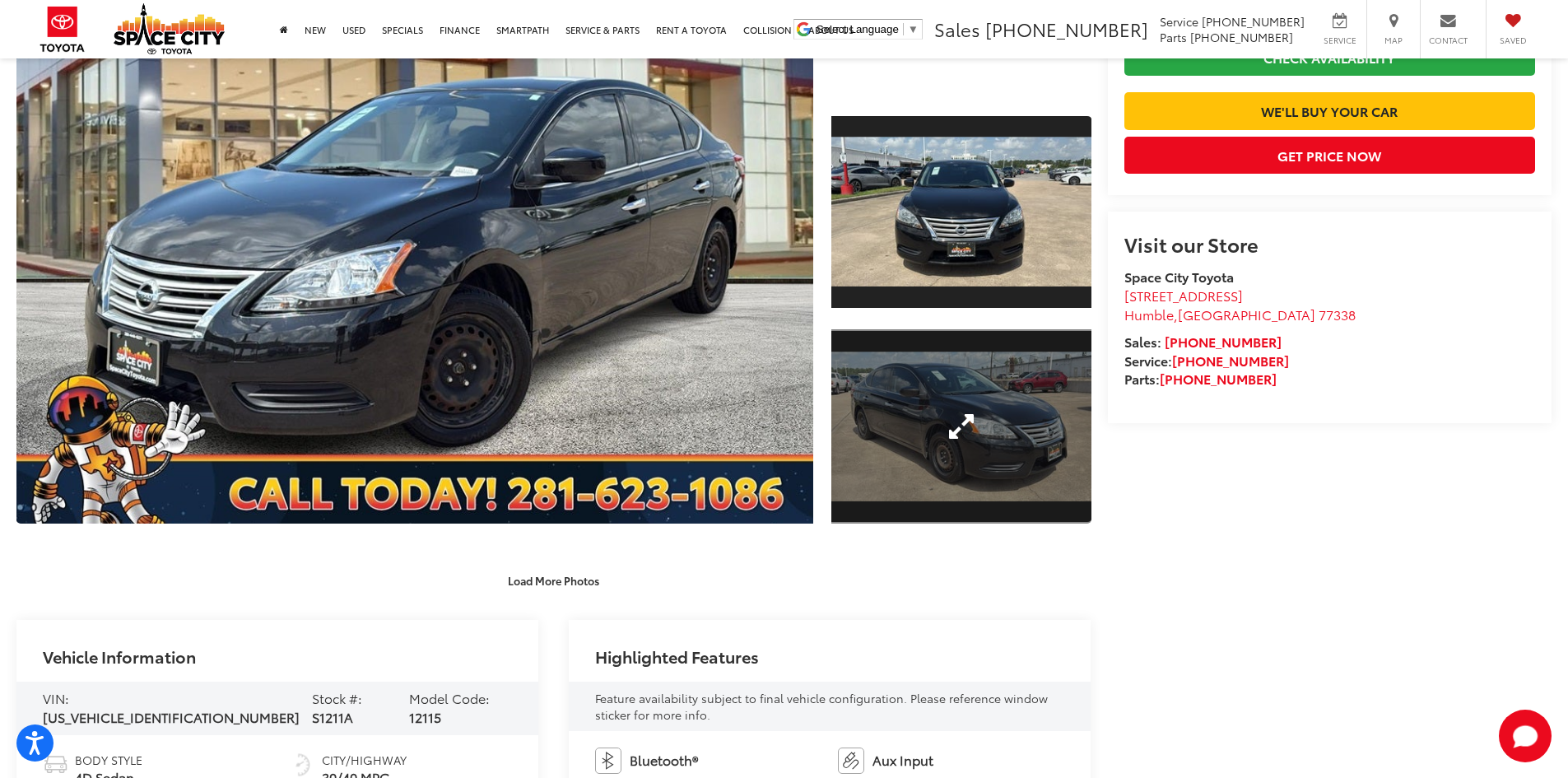
scroll to position [247, 0]
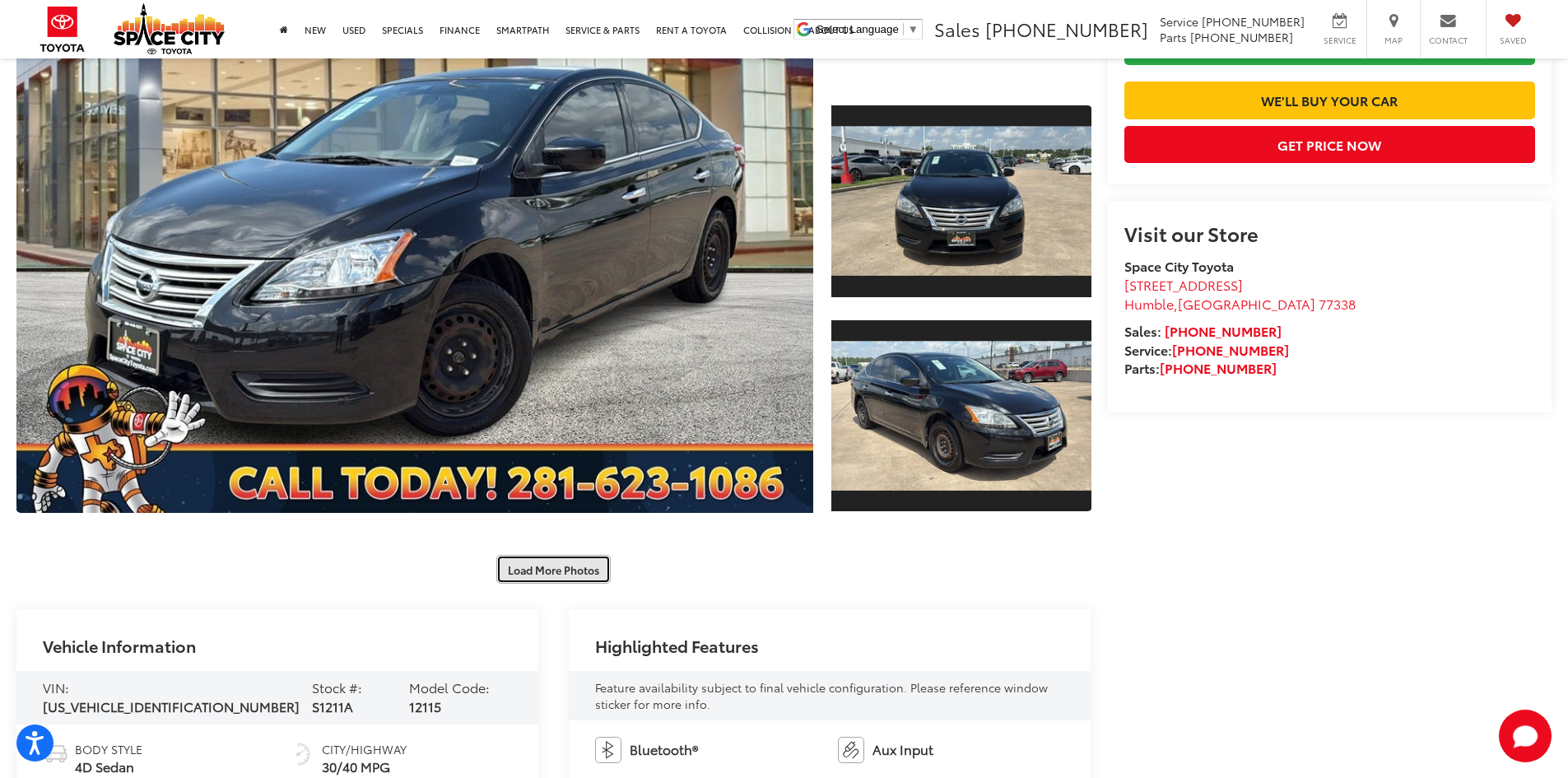
click at [530, 569] on button "Load More Photos" at bounding box center [554, 569] width 114 height 29
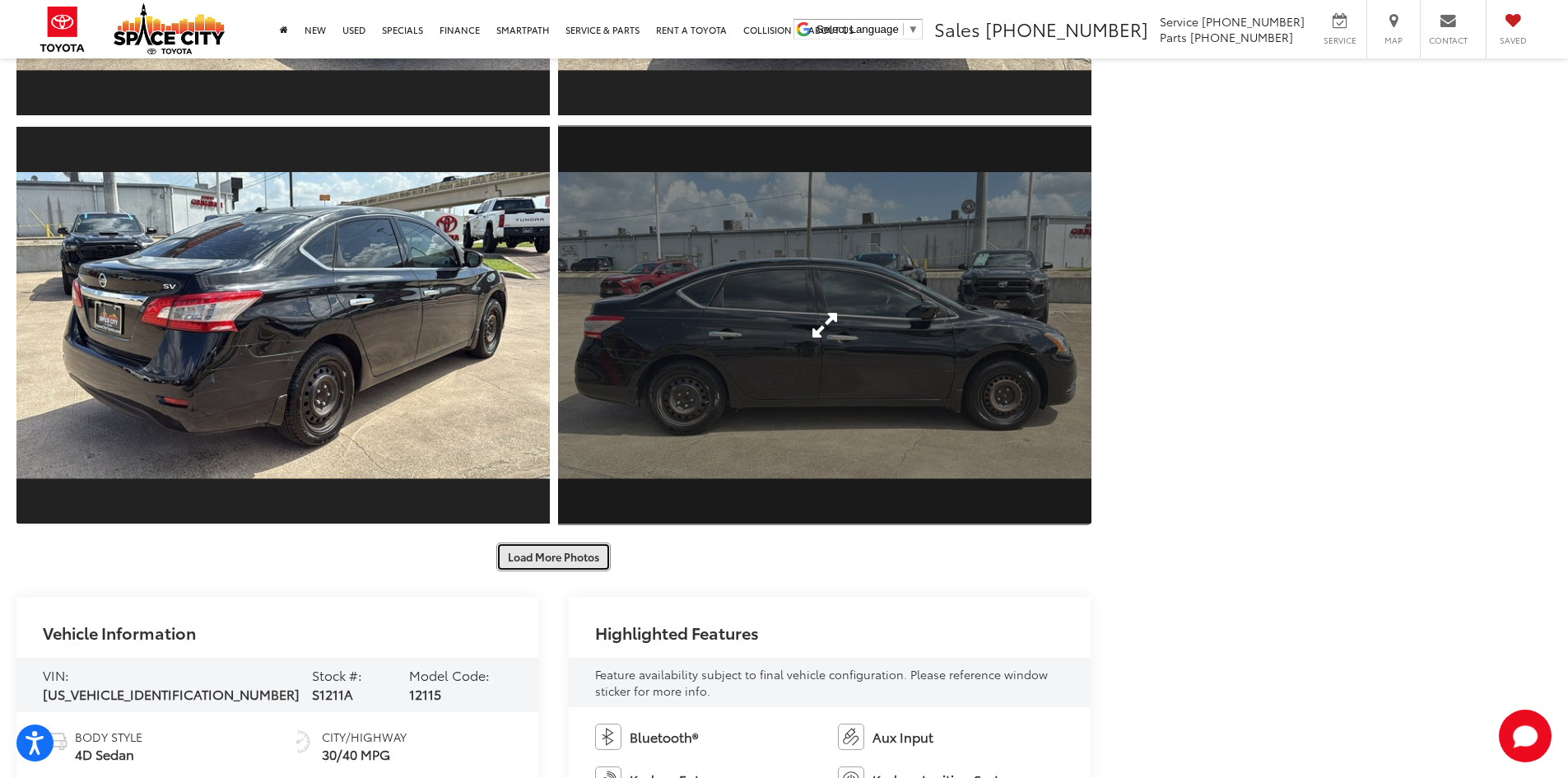
scroll to position [1070, 0]
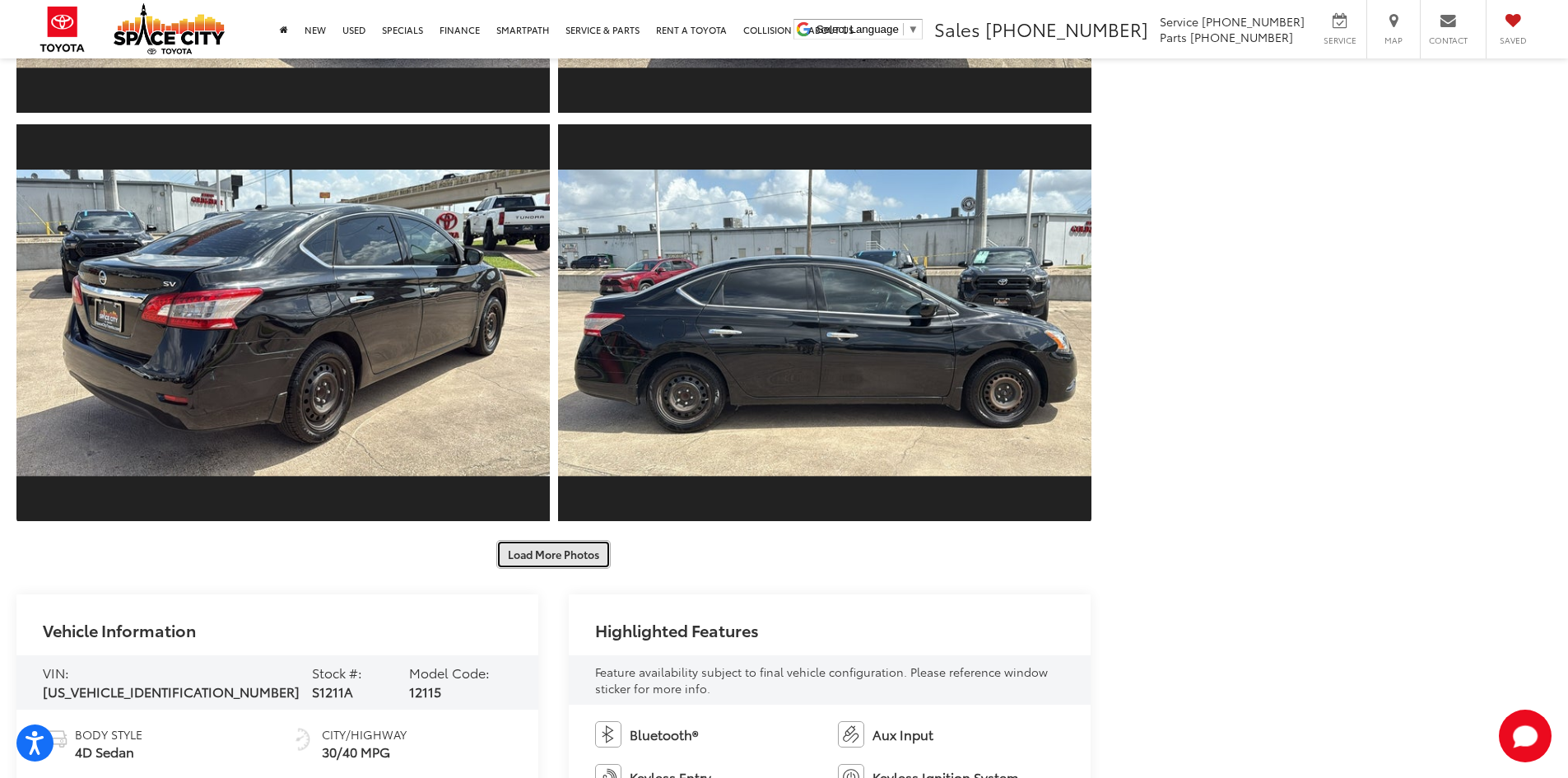
click at [548, 548] on button "Load More Photos" at bounding box center [554, 554] width 114 height 29
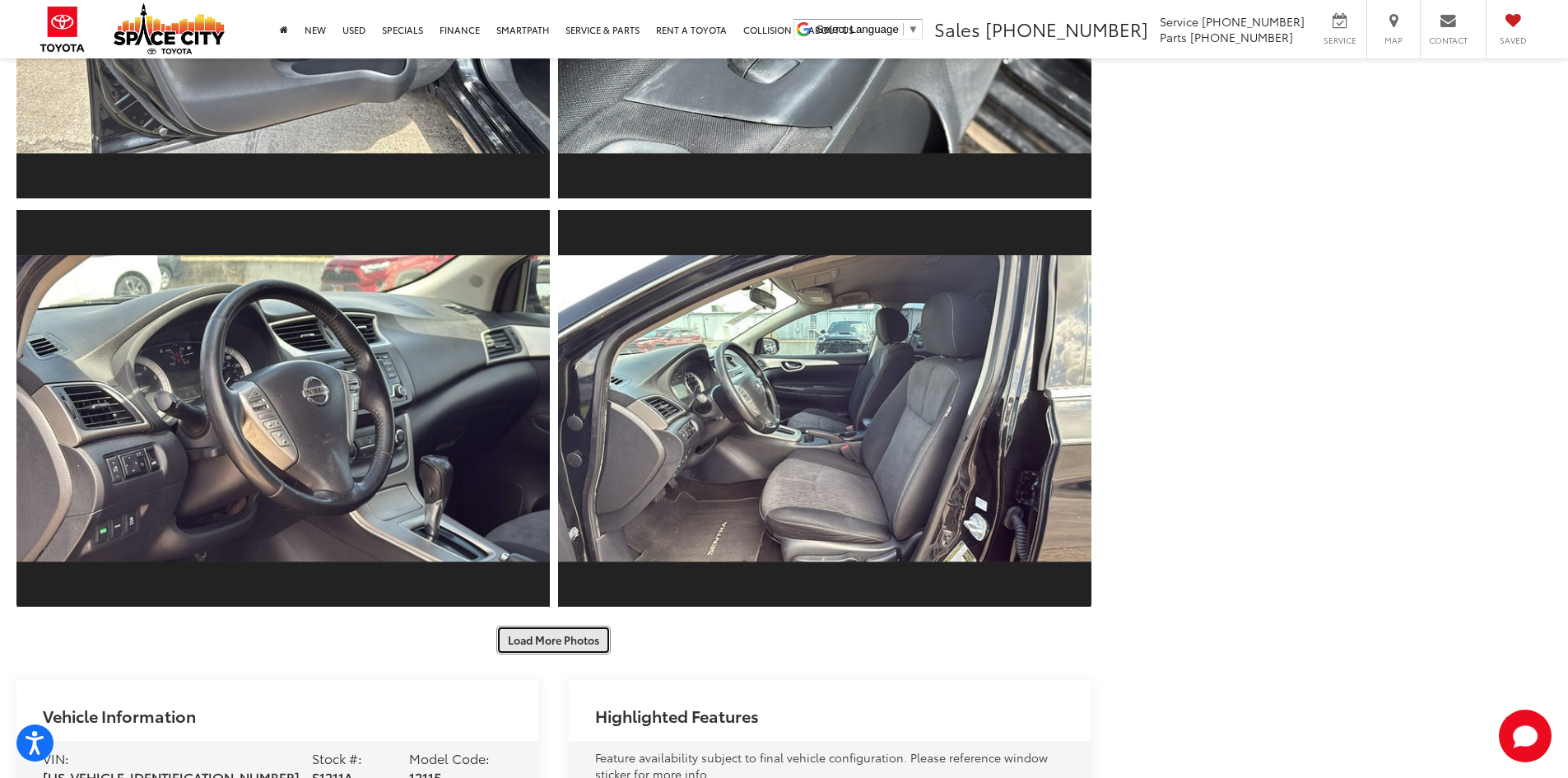
scroll to position [1802, 0]
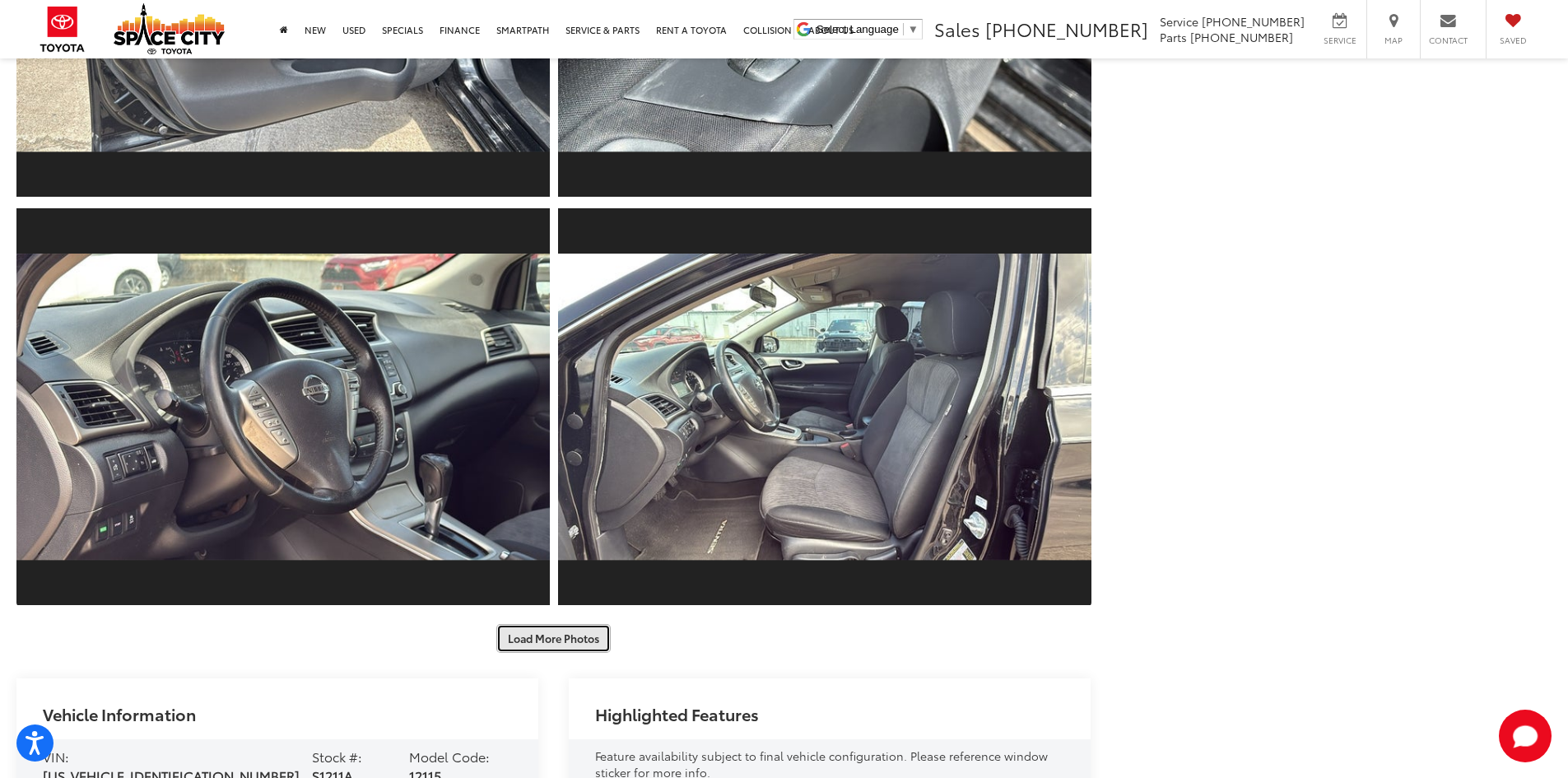
click at [548, 644] on button "Load More Photos" at bounding box center [554, 638] width 114 height 29
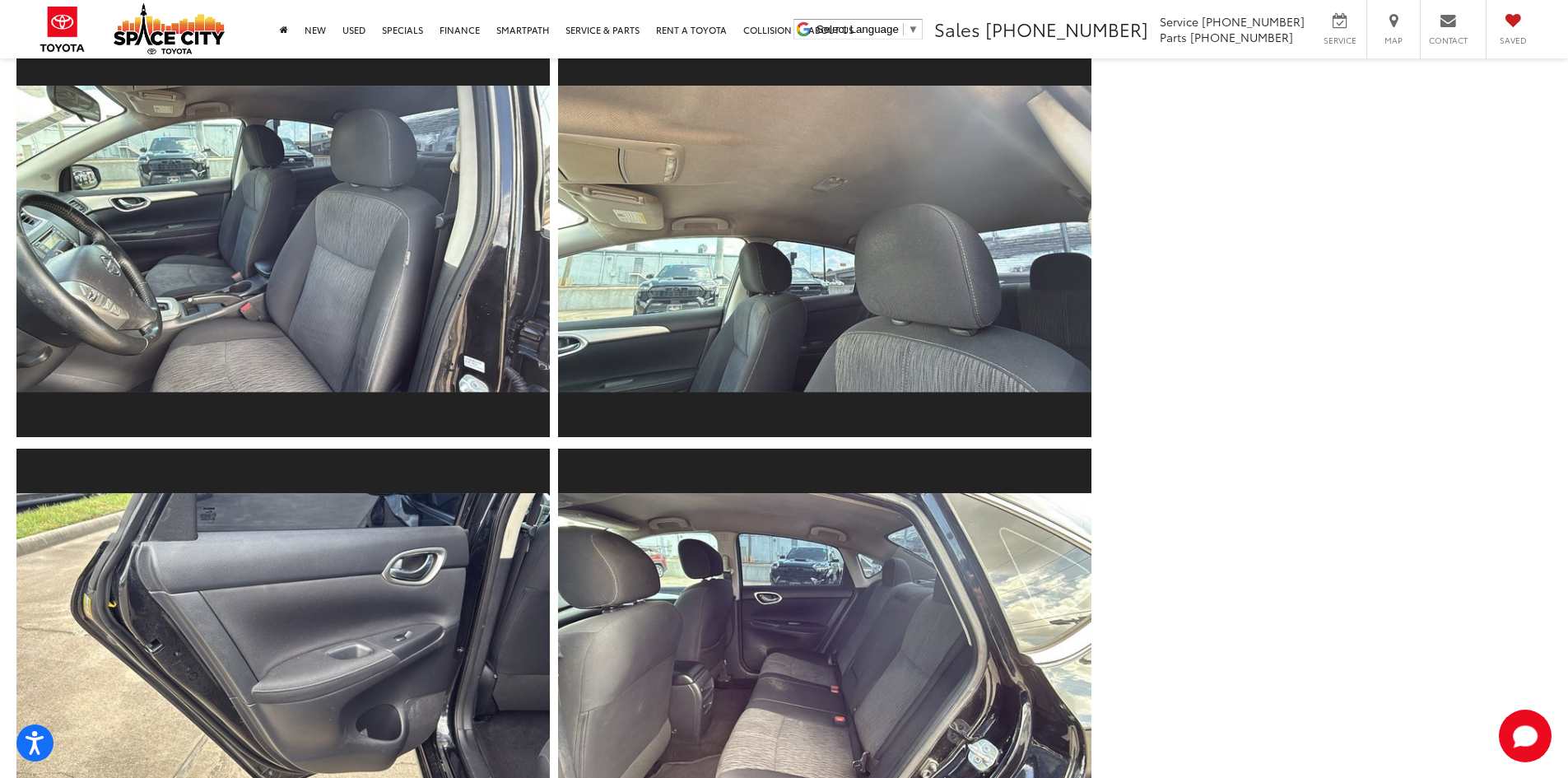
scroll to position [2625, 0]
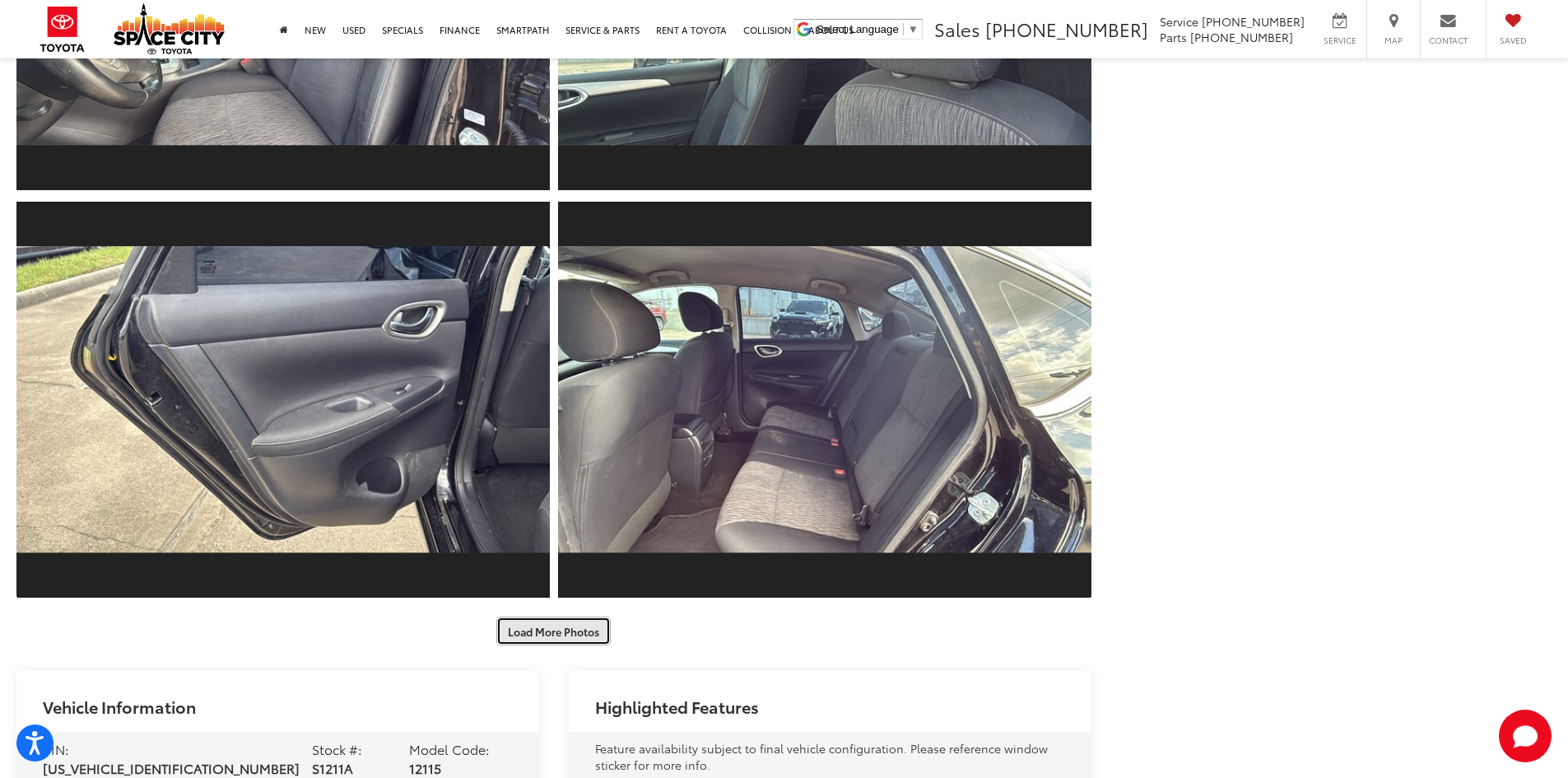
click at [574, 629] on button "Load More Photos" at bounding box center [554, 630] width 114 height 29
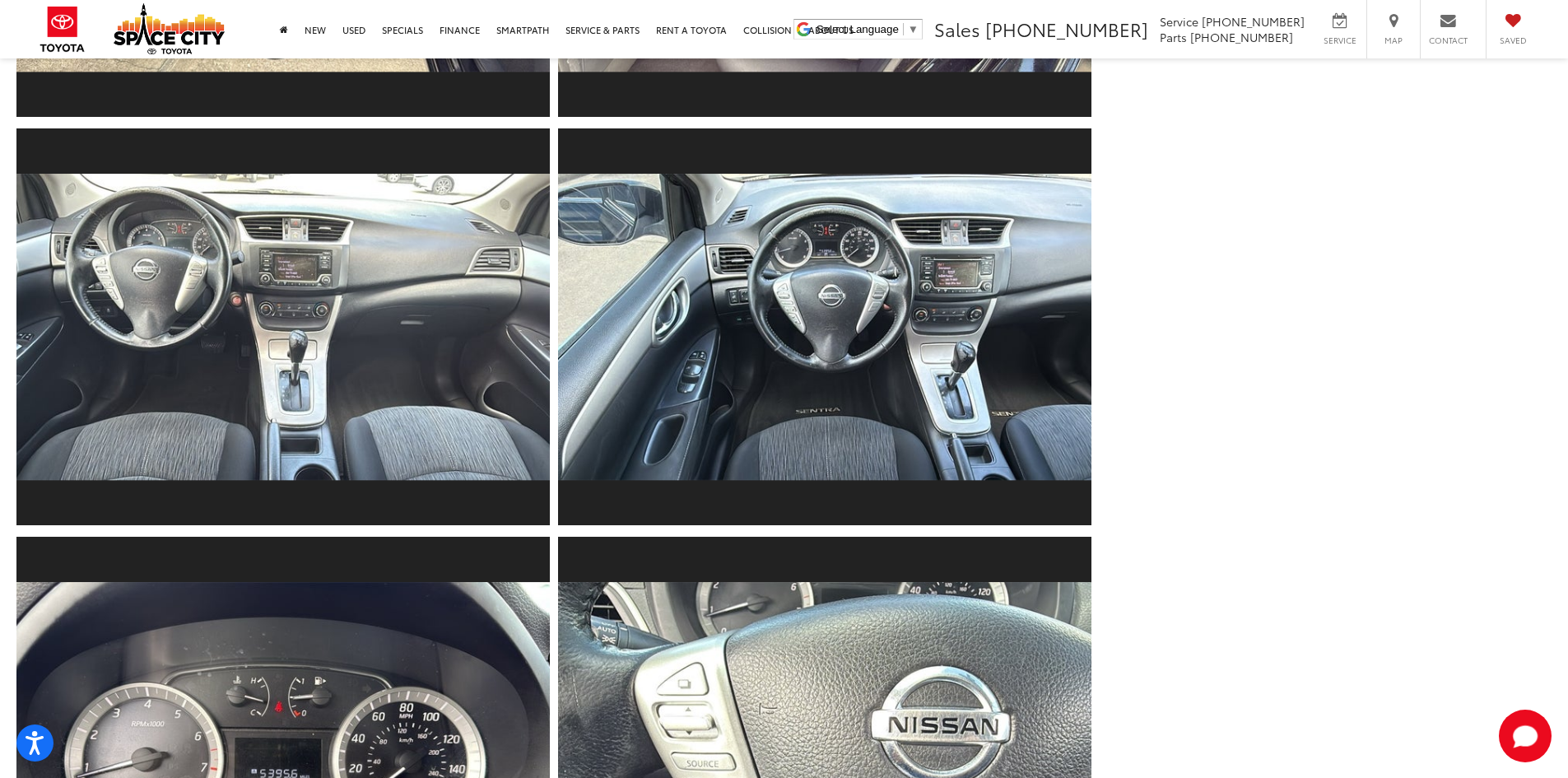
scroll to position [3120, 0]
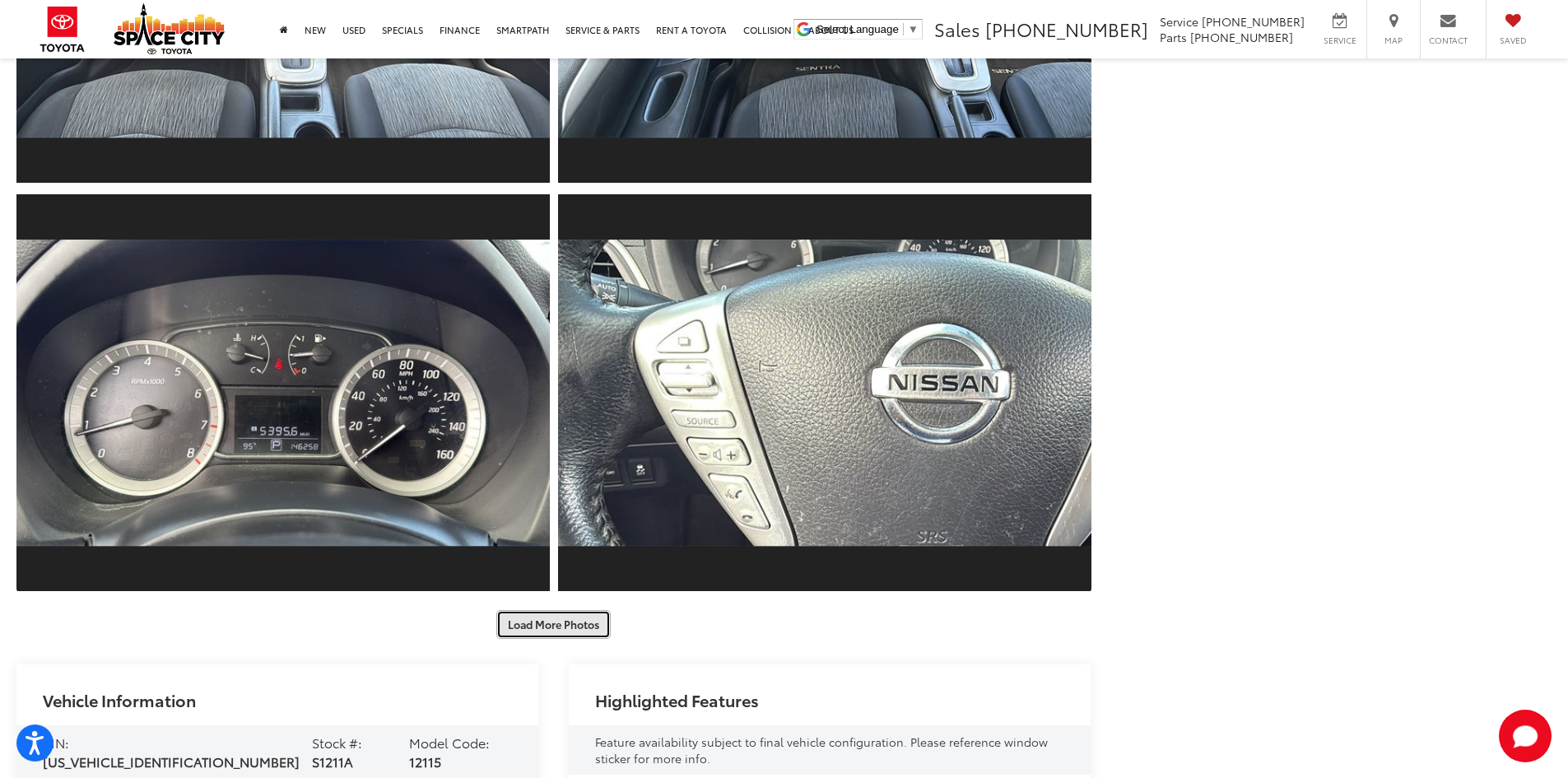
click at [555, 617] on button "Load More Photos" at bounding box center [554, 624] width 114 height 29
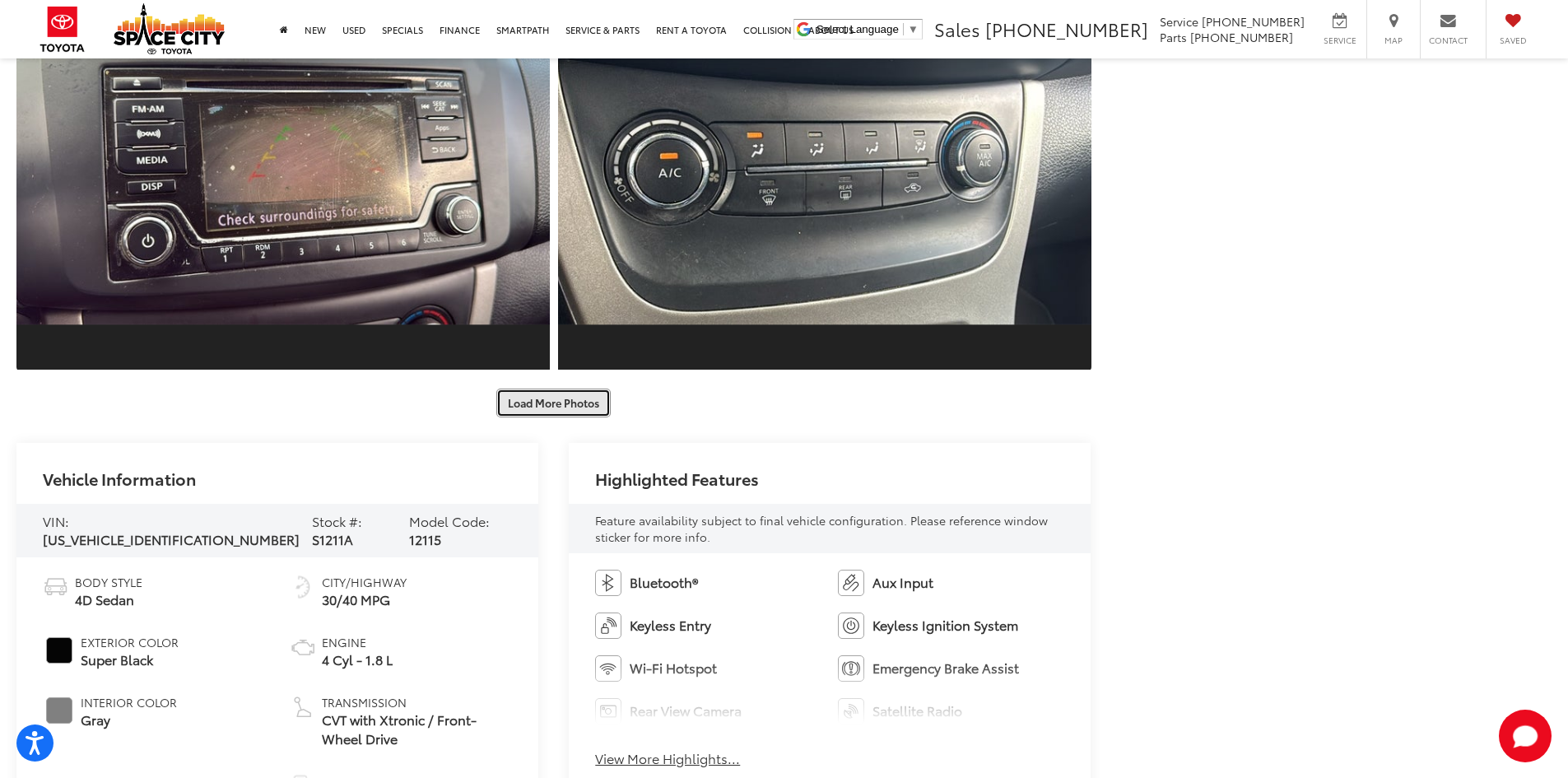
scroll to position [4519, 0]
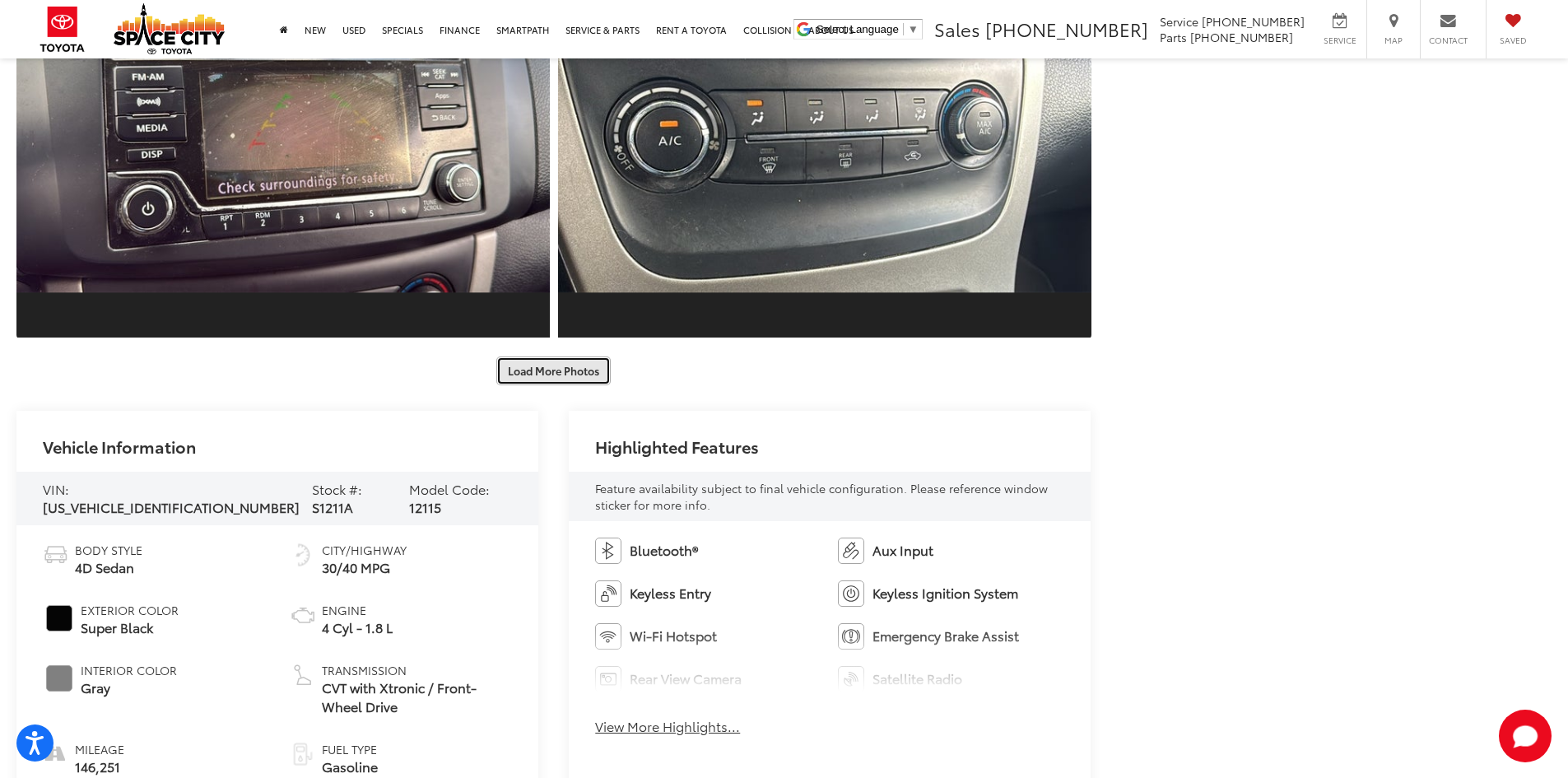
click at [563, 377] on button "Load More Photos" at bounding box center [554, 371] width 114 height 29
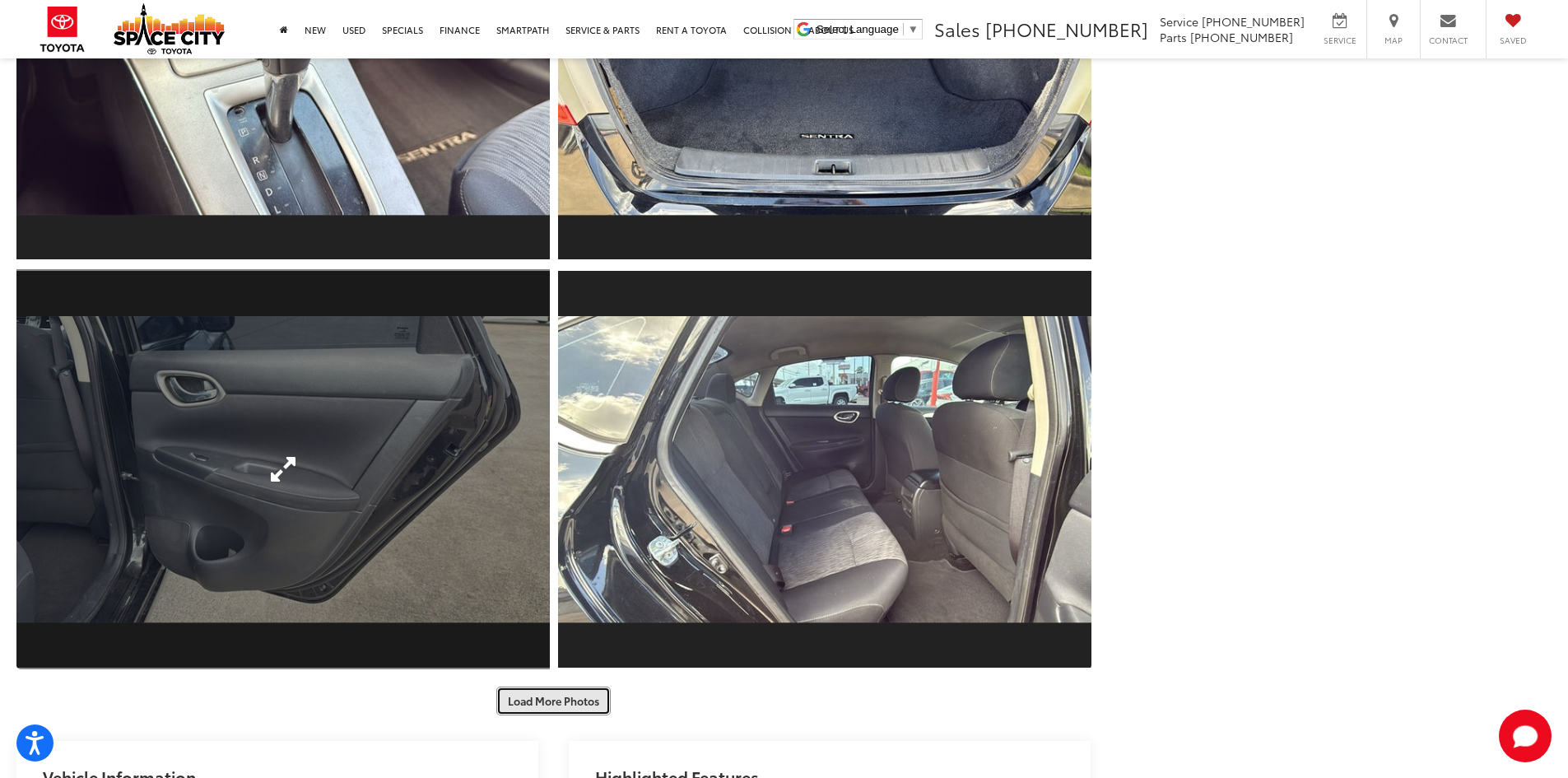
scroll to position [5095, 0]
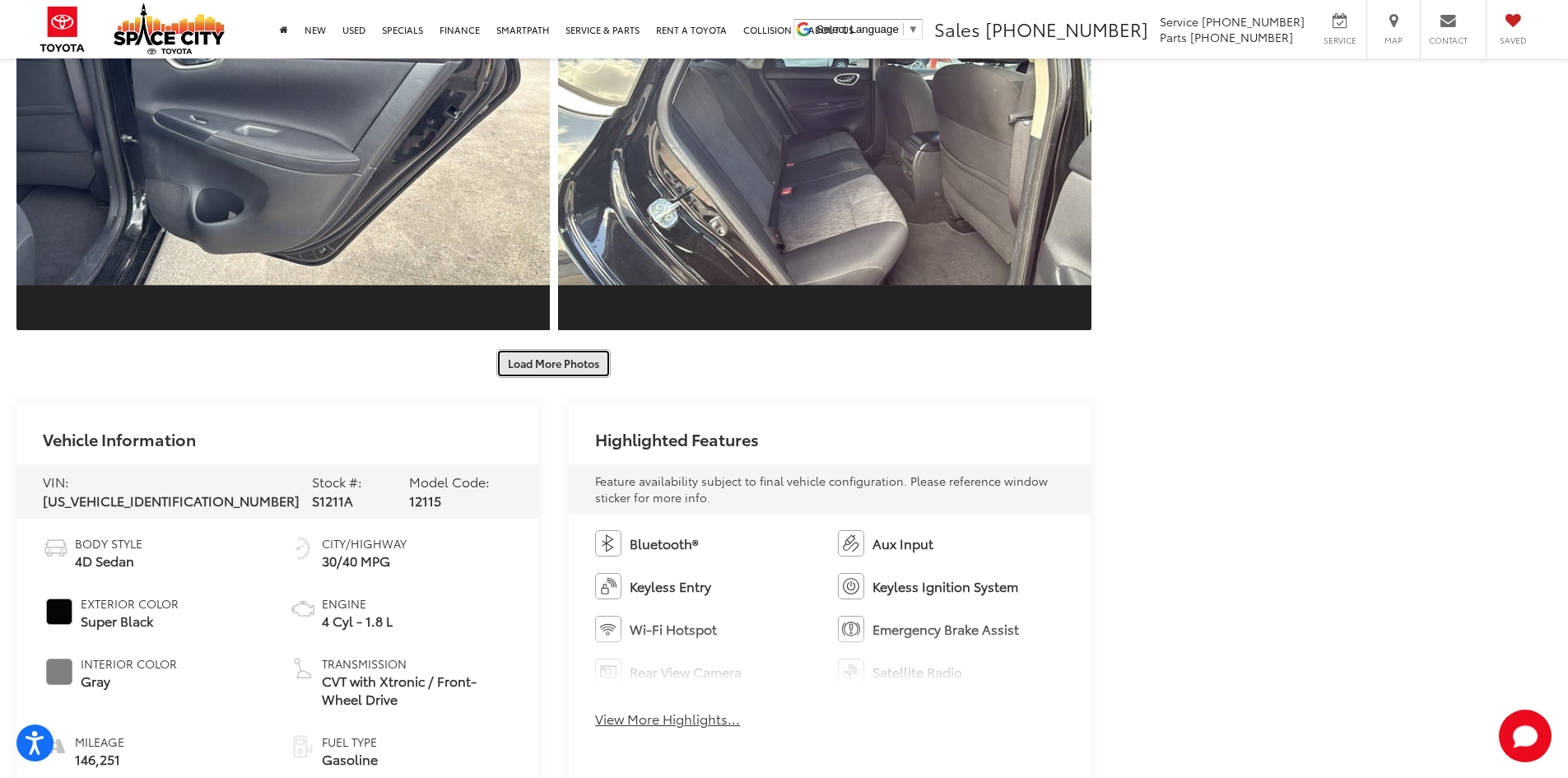
click at [569, 376] on button "Load More Photos" at bounding box center [554, 363] width 114 height 29
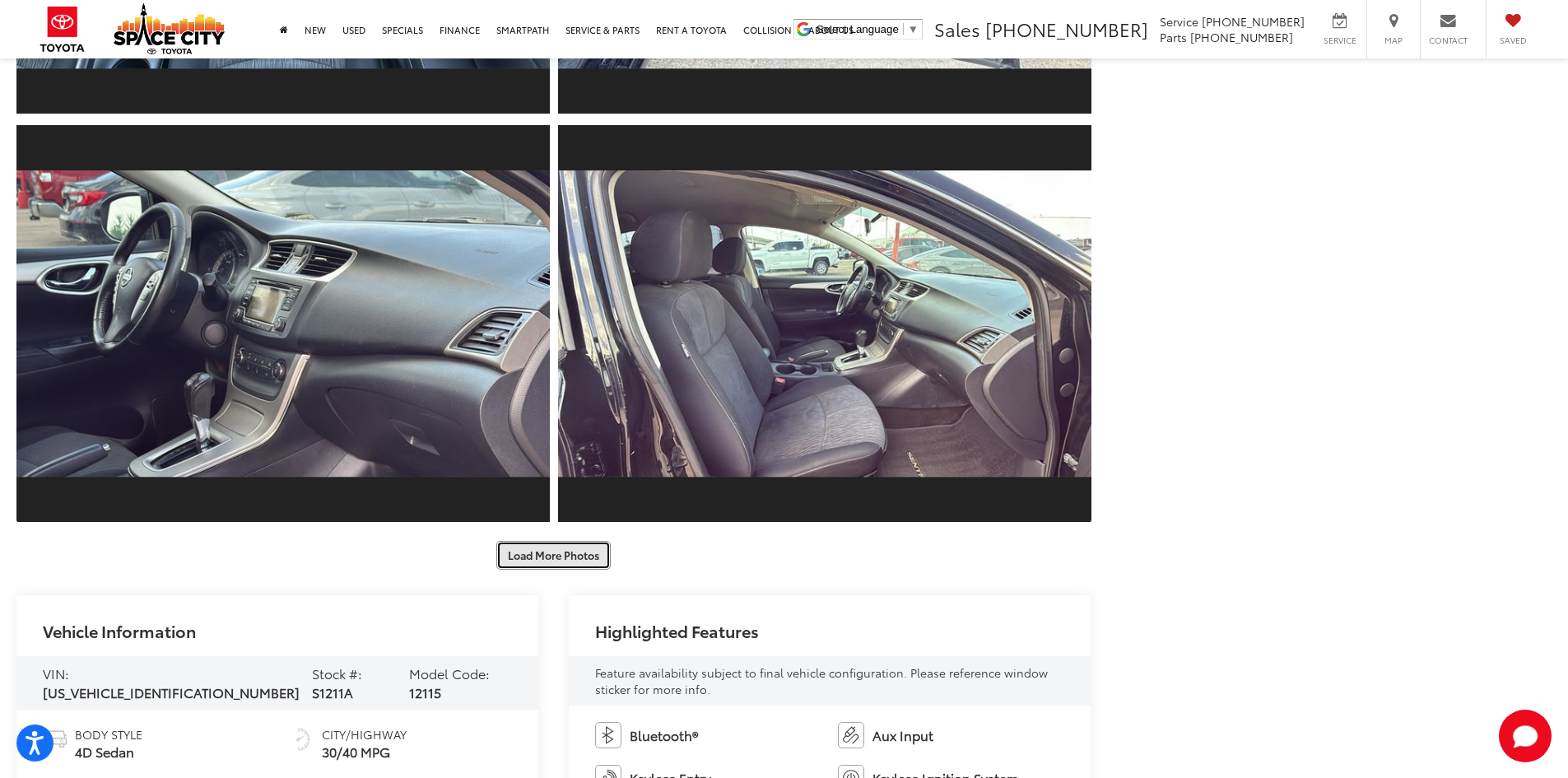
scroll to position [6000, 0]
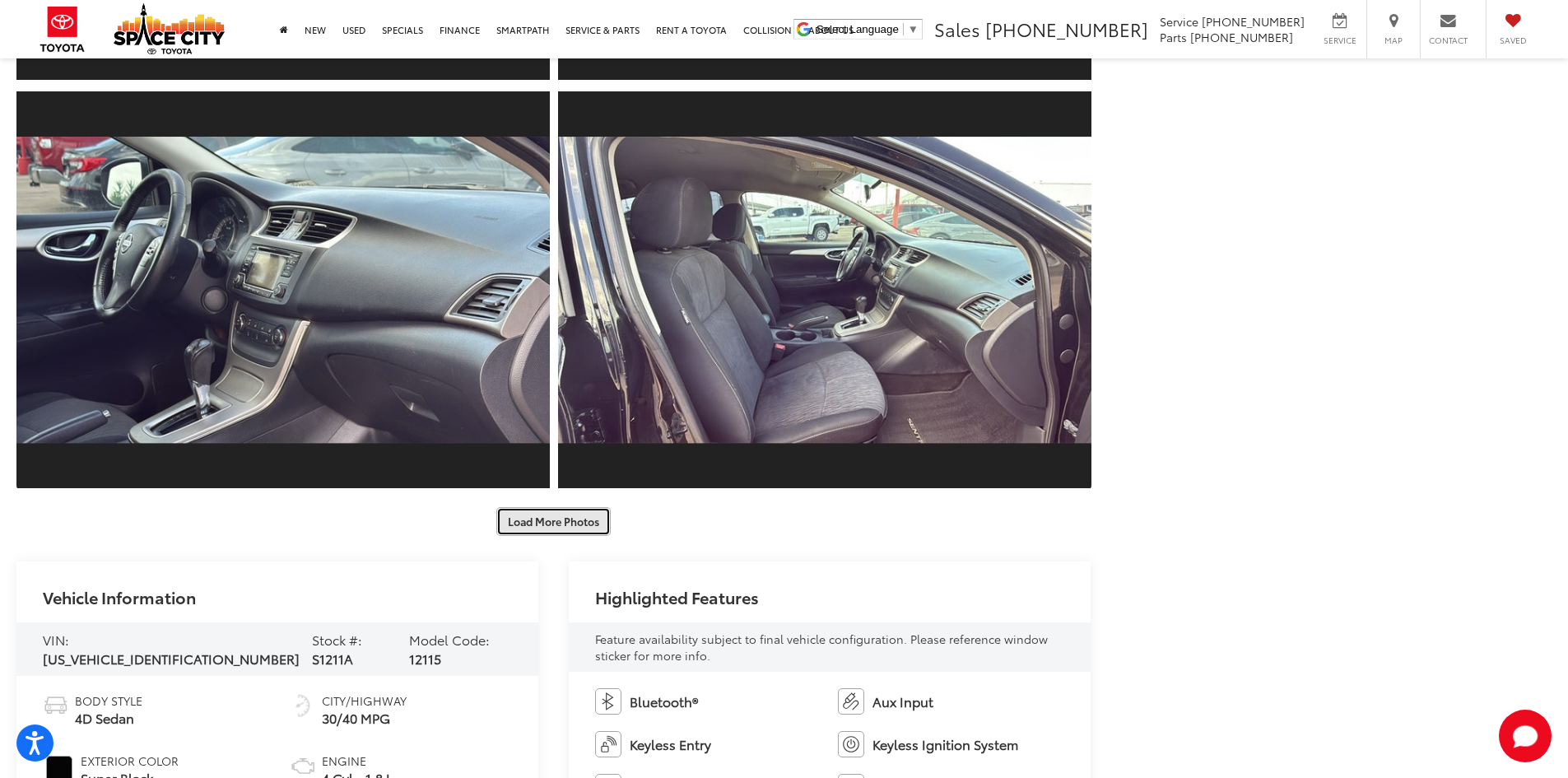
click at [554, 518] on button "Load More Photos" at bounding box center [554, 521] width 114 height 29
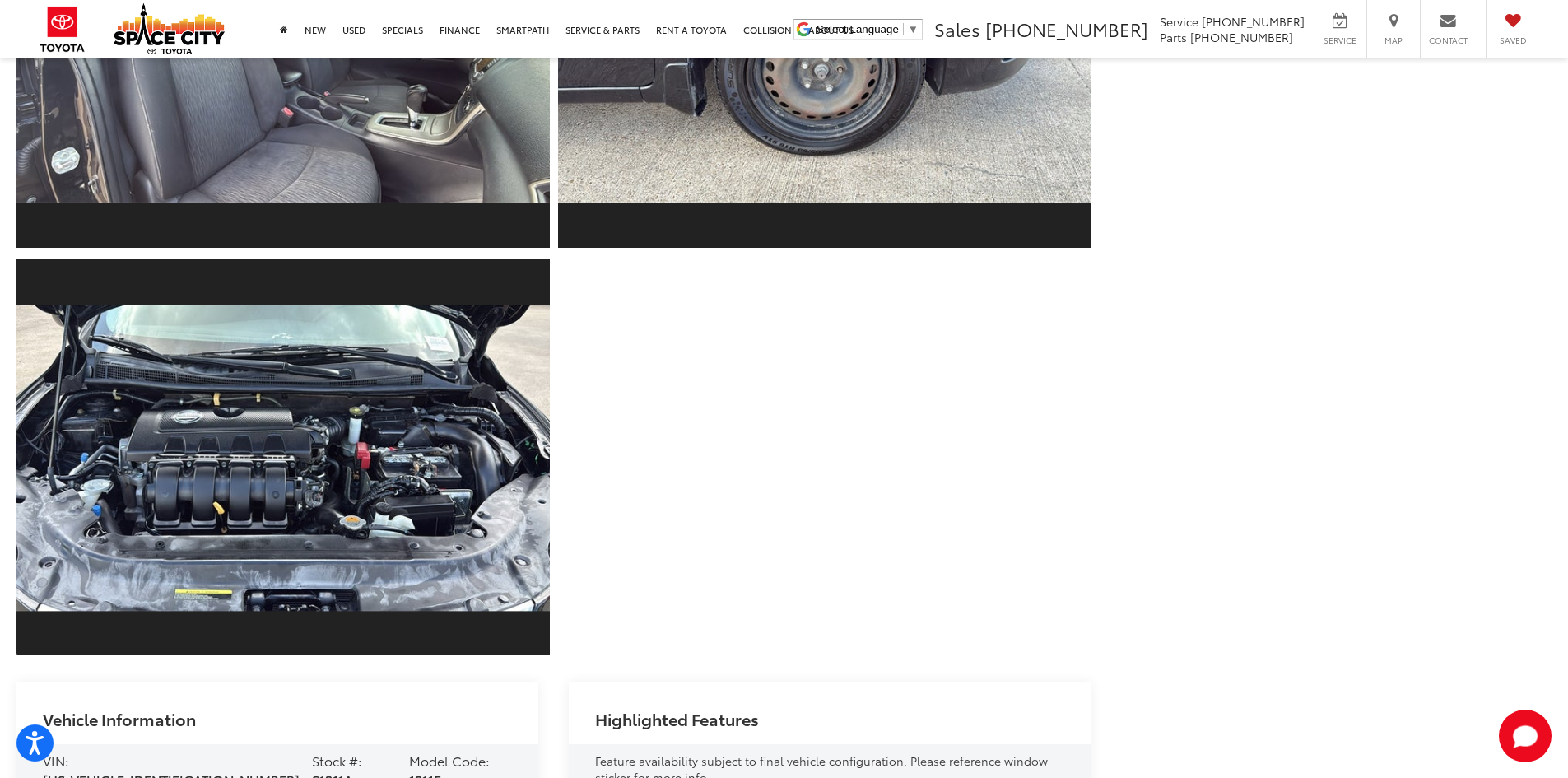
scroll to position [6658, 0]
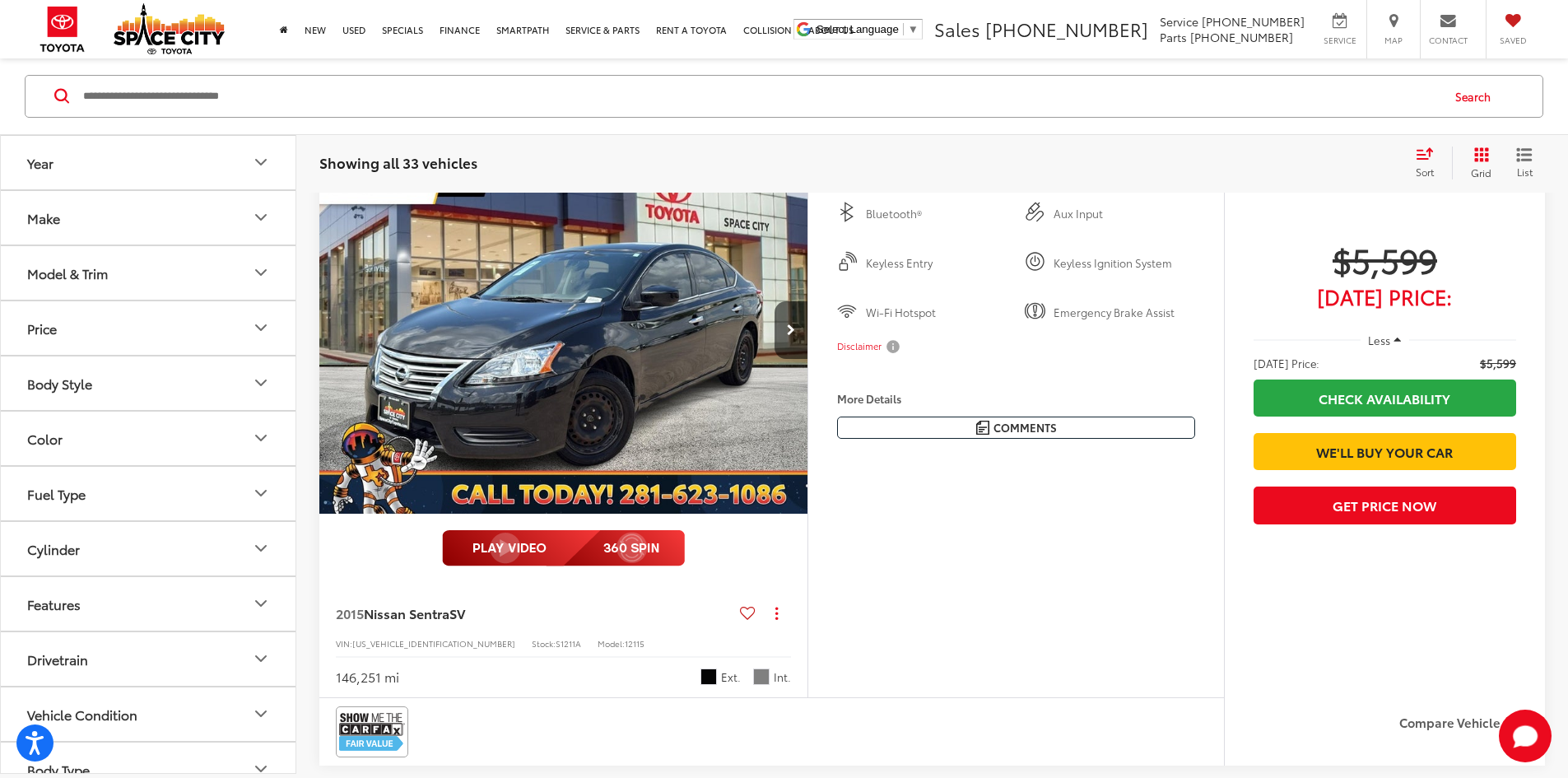
scroll to position [3553, 0]
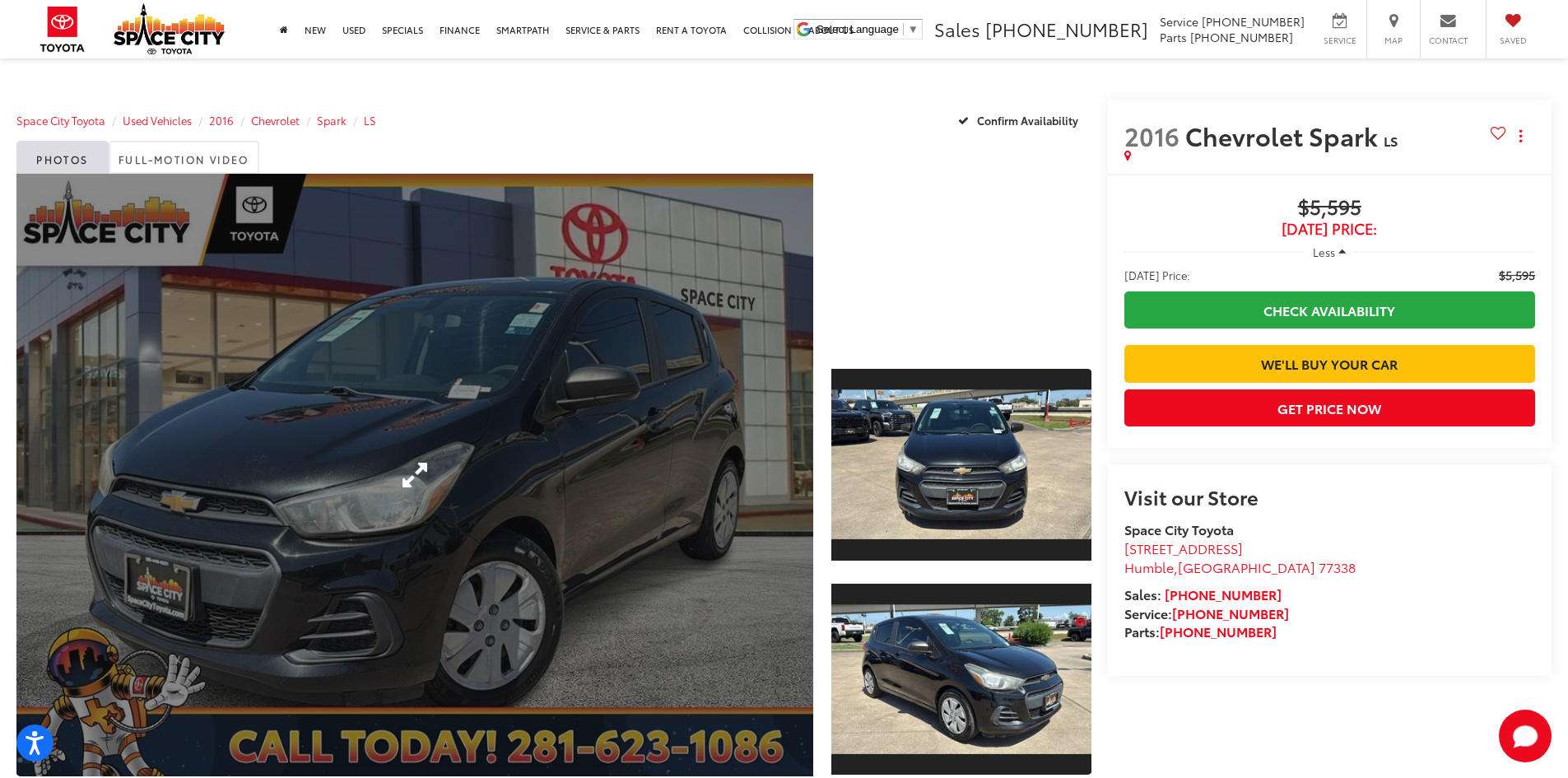
scroll to position [247, 0]
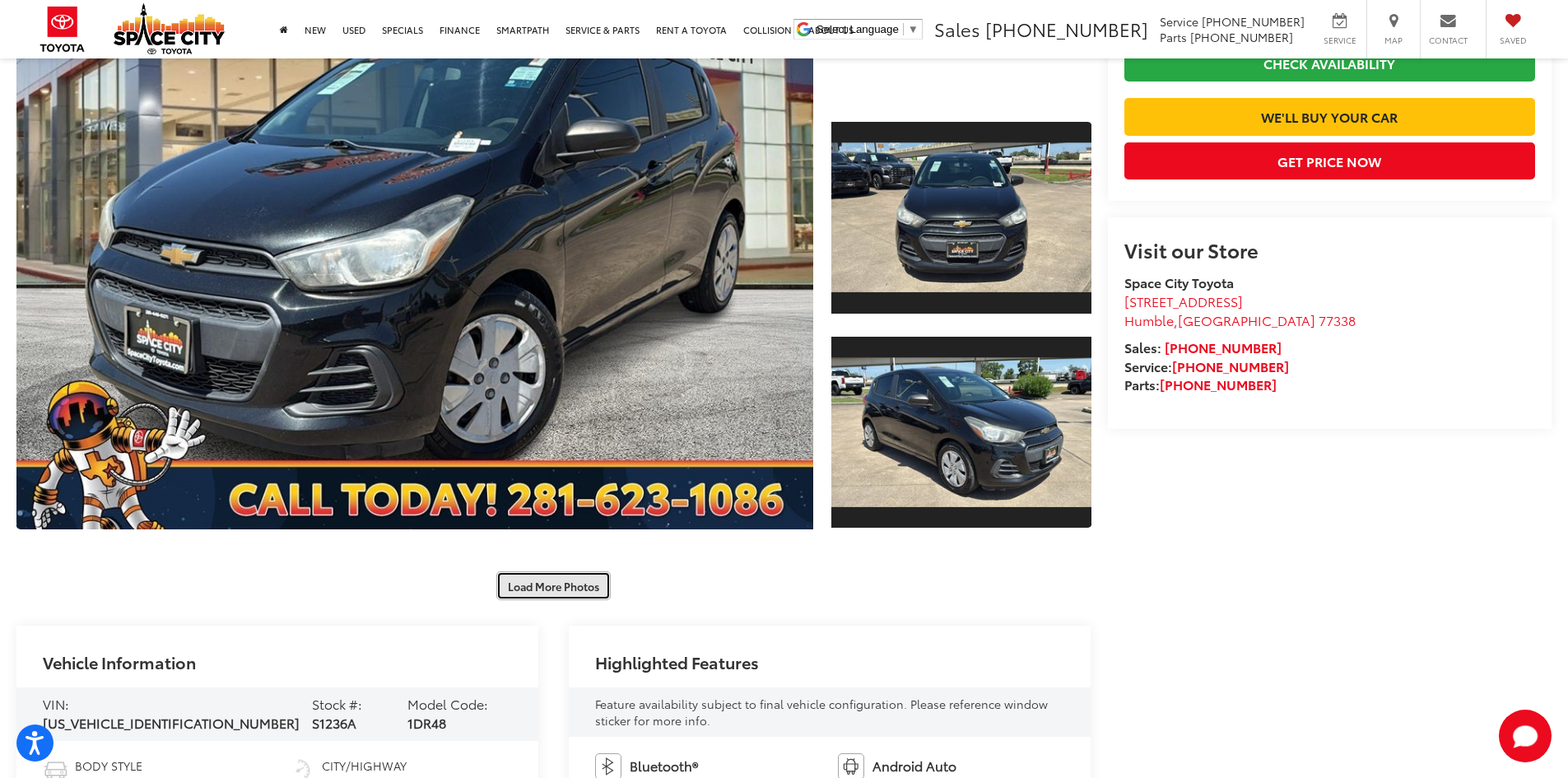
click at [558, 590] on button "Load More Photos" at bounding box center [554, 585] width 114 height 29
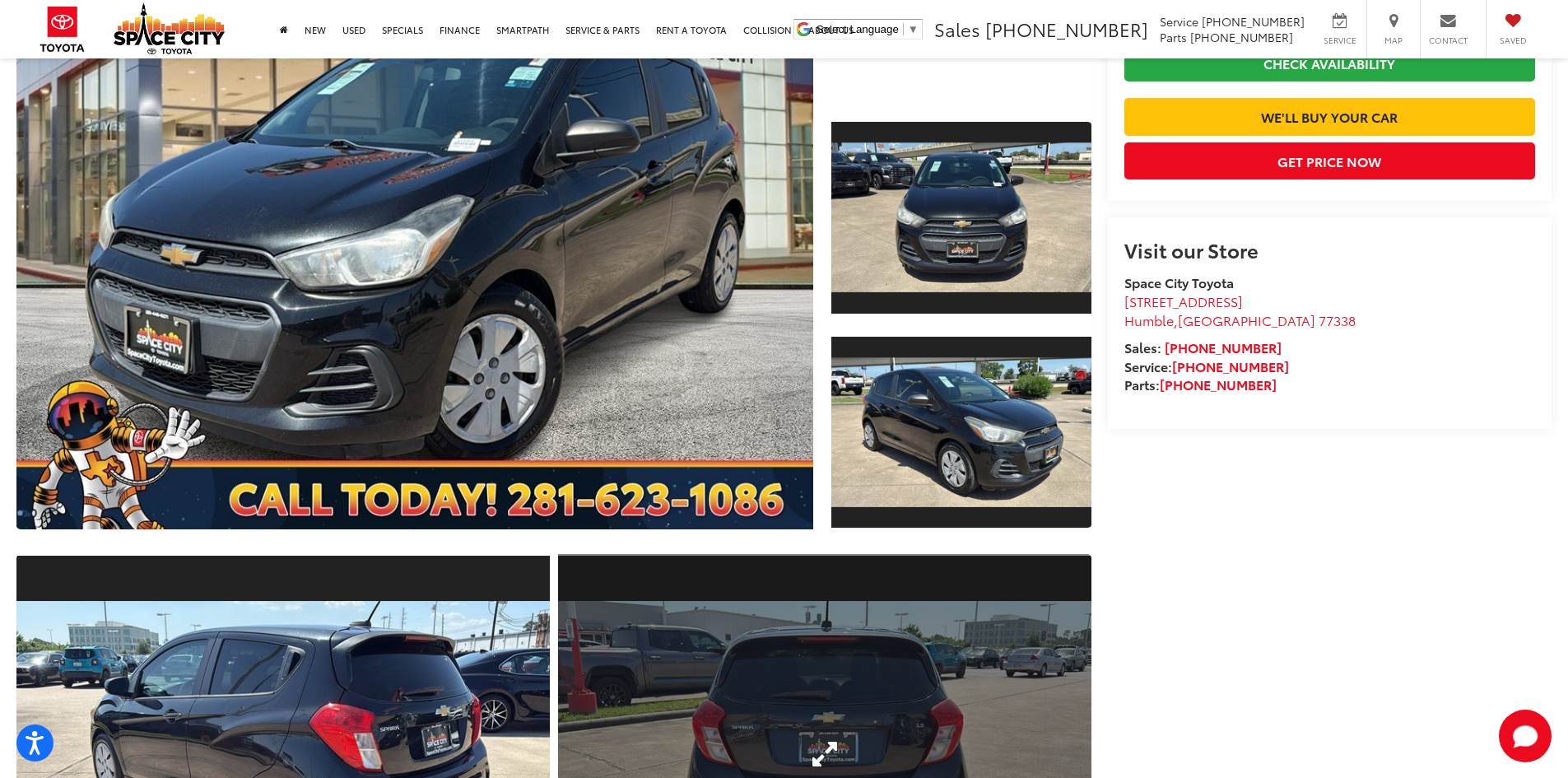
scroll to position [576, 0]
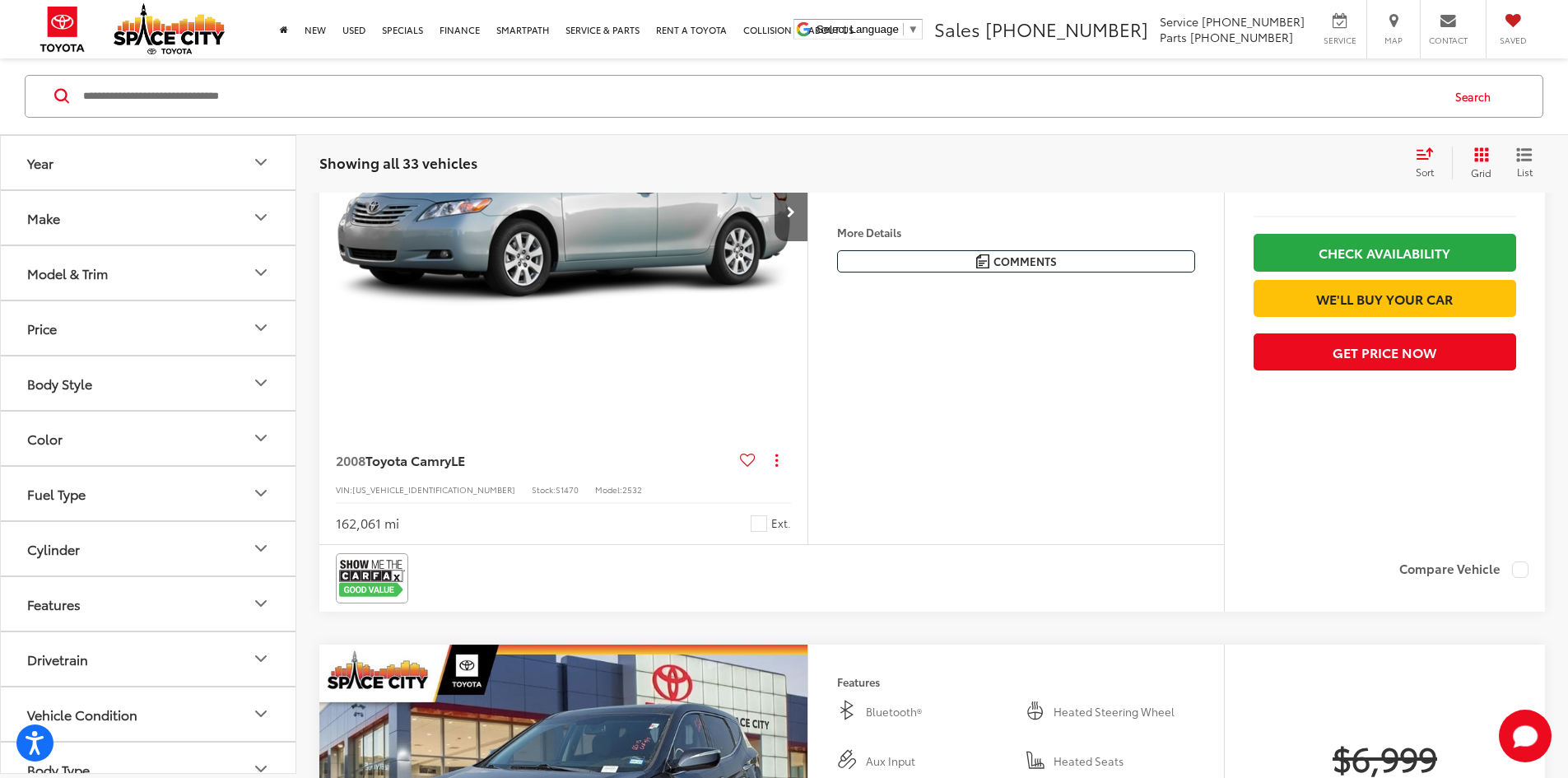
scroll to position [5446, 0]
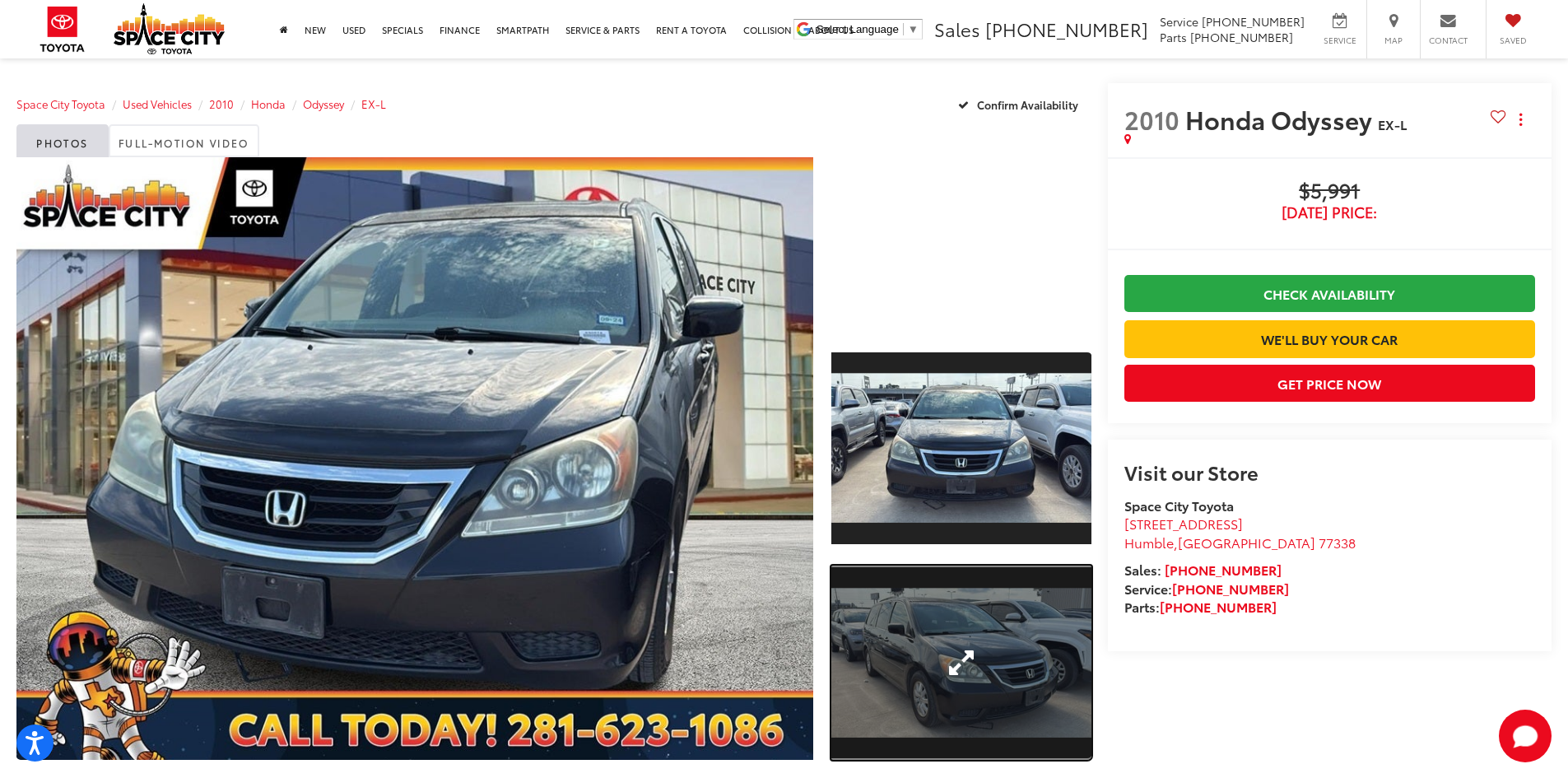
click at [991, 670] on link "Expand Photo 2" at bounding box center [962, 663] width 260 height 195
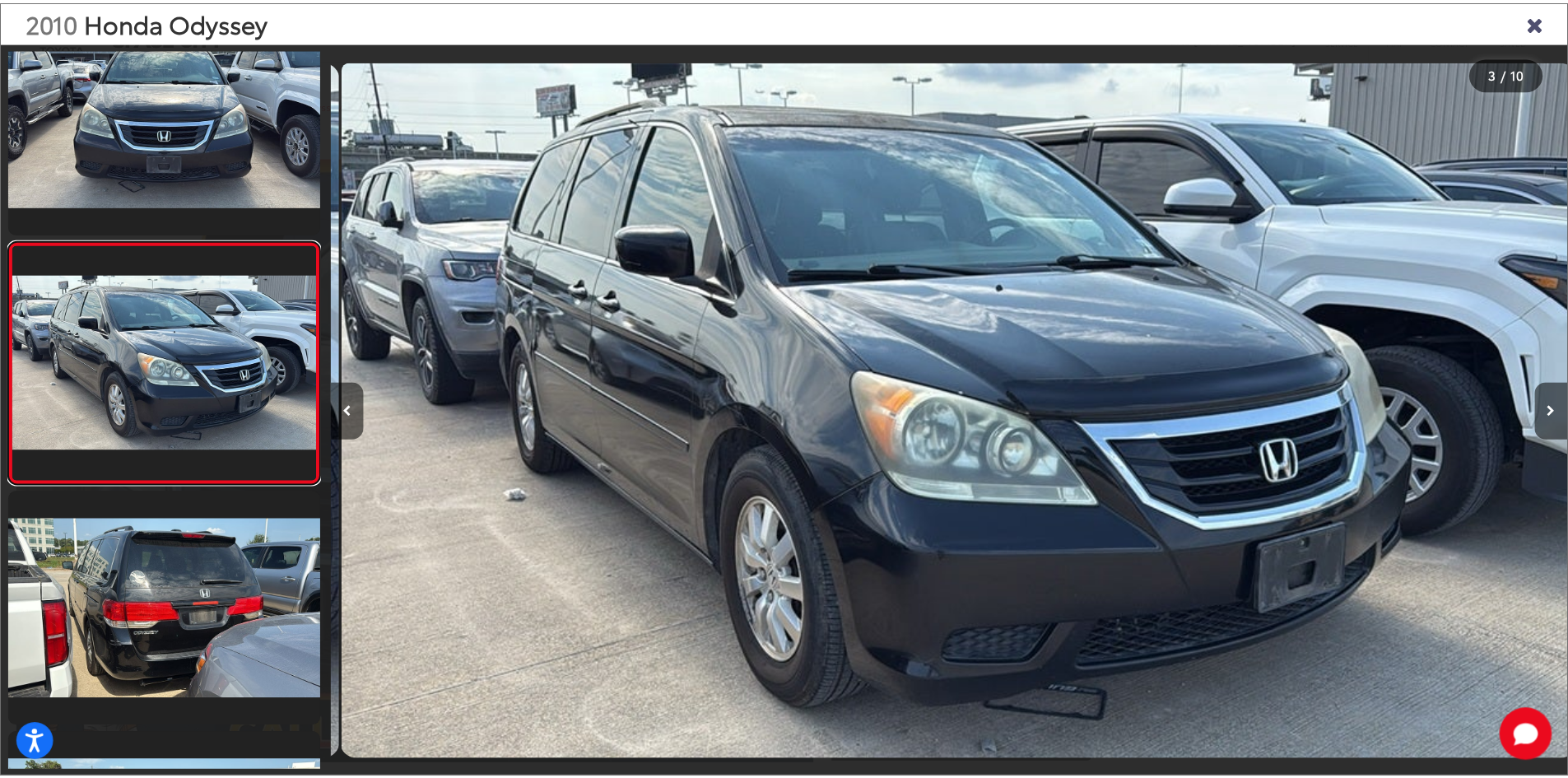
scroll to position [0, 2493]
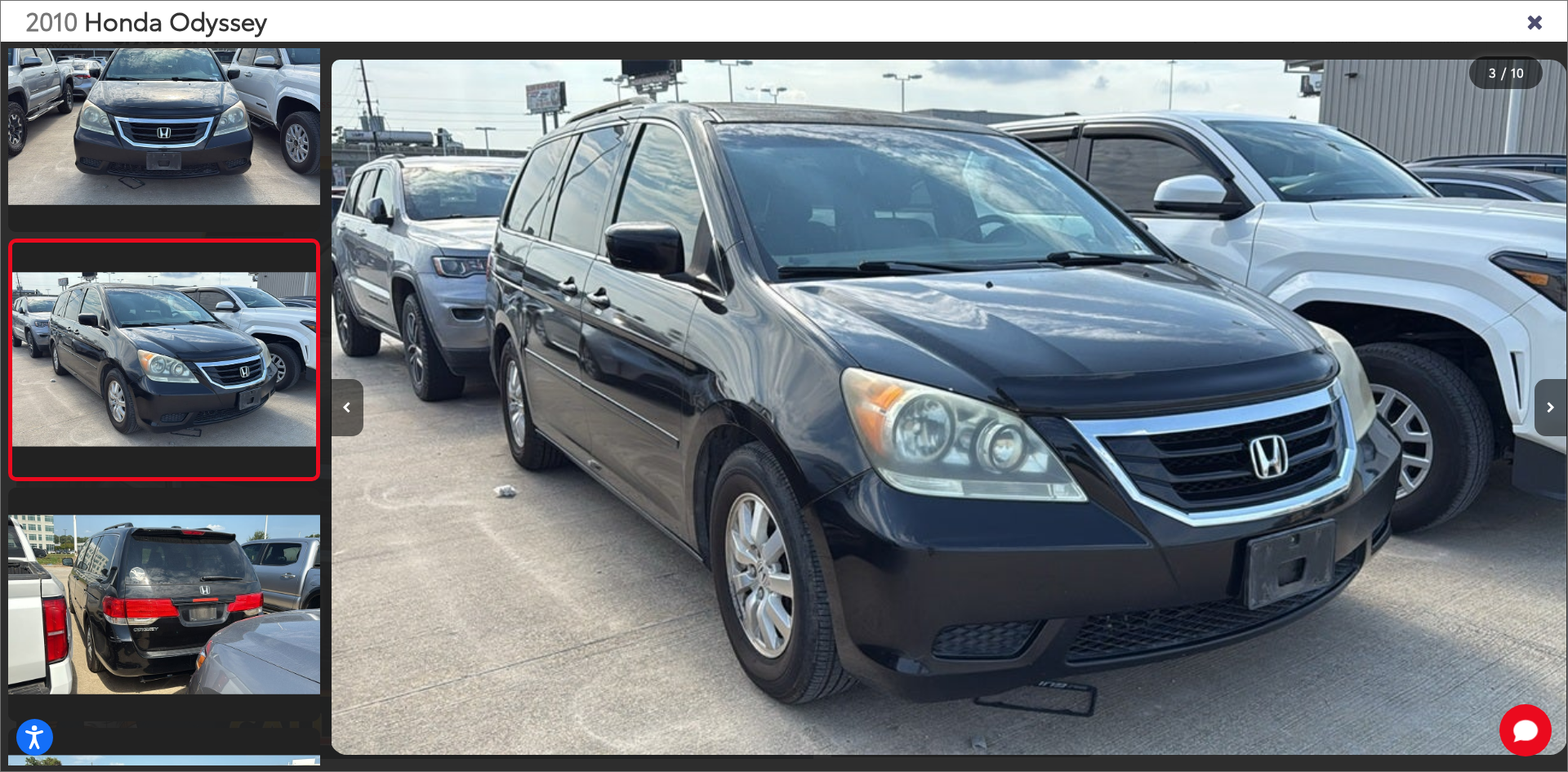
click at [752, 352] on img "2010 Honda Odyssey EX-L 2" at bounding box center [948, 407] width 1235 height 695
click at [1540, 21] on icon "Close gallery" at bounding box center [1535, 21] width 17 height 22
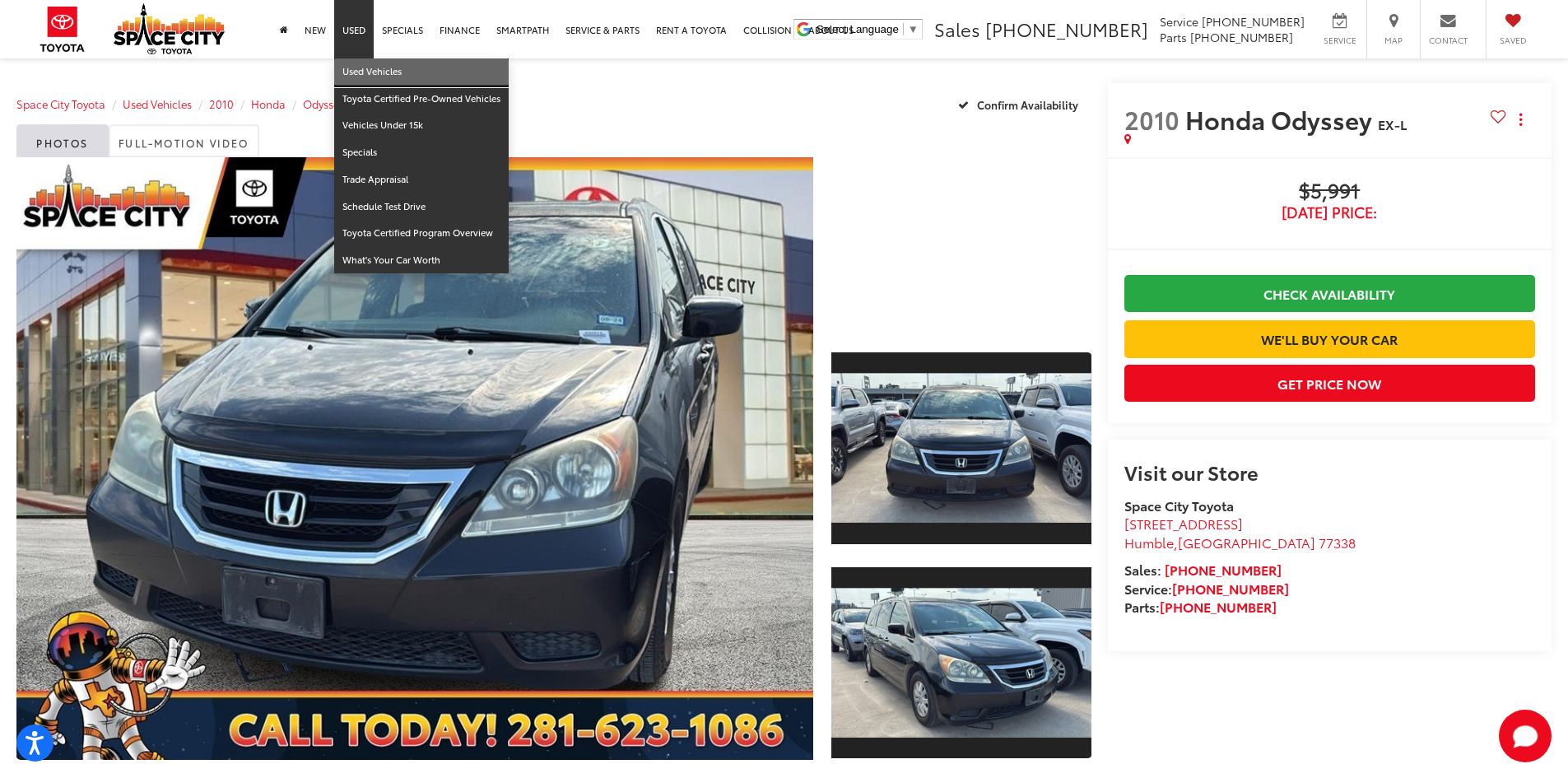
click at [357, 66] on link "Used Vehicles" at bounding box center [421, 72] width 175 height 28
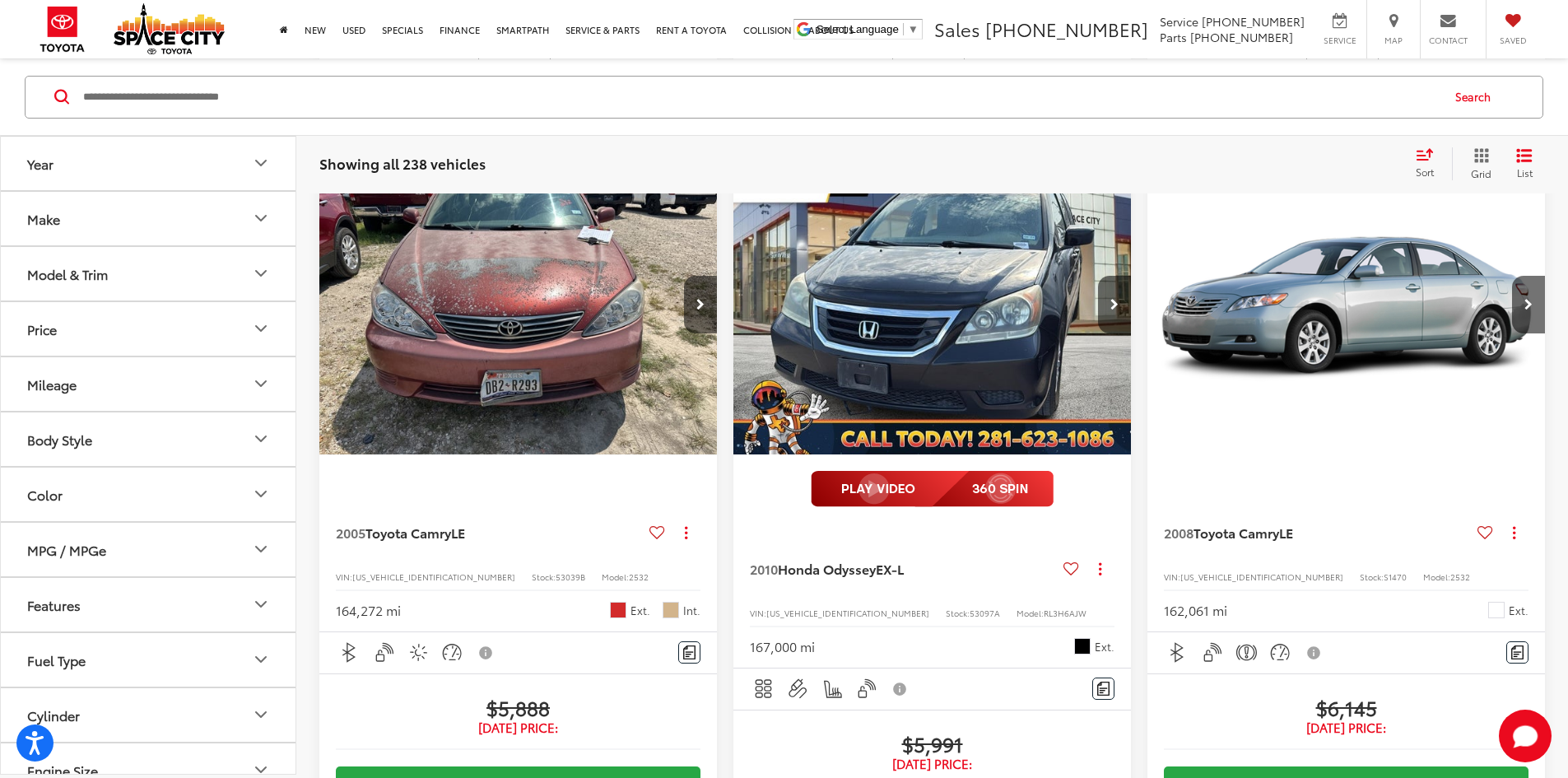
scroll to position [2140, 0]
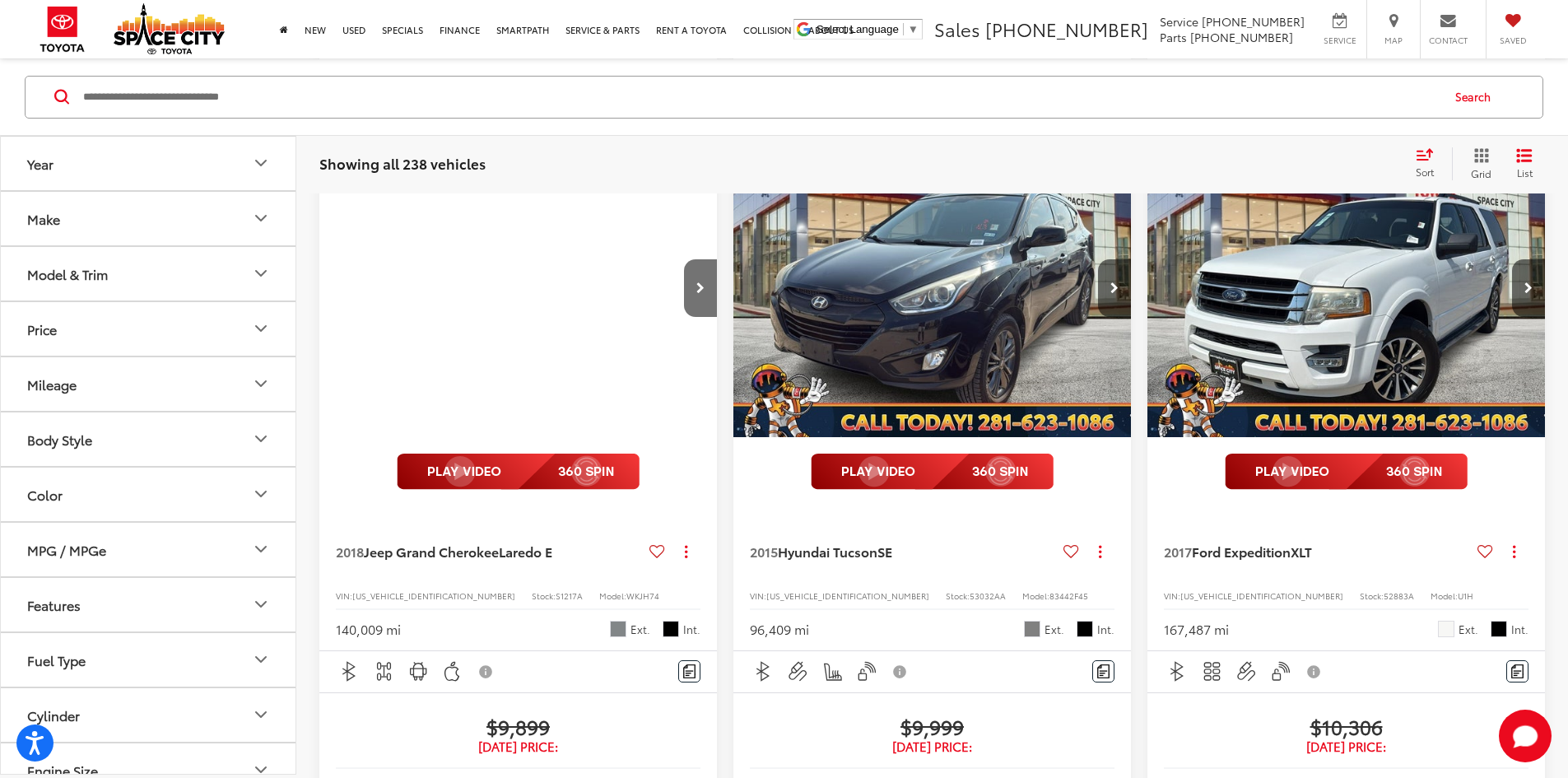
scroll to position [2133, 0]
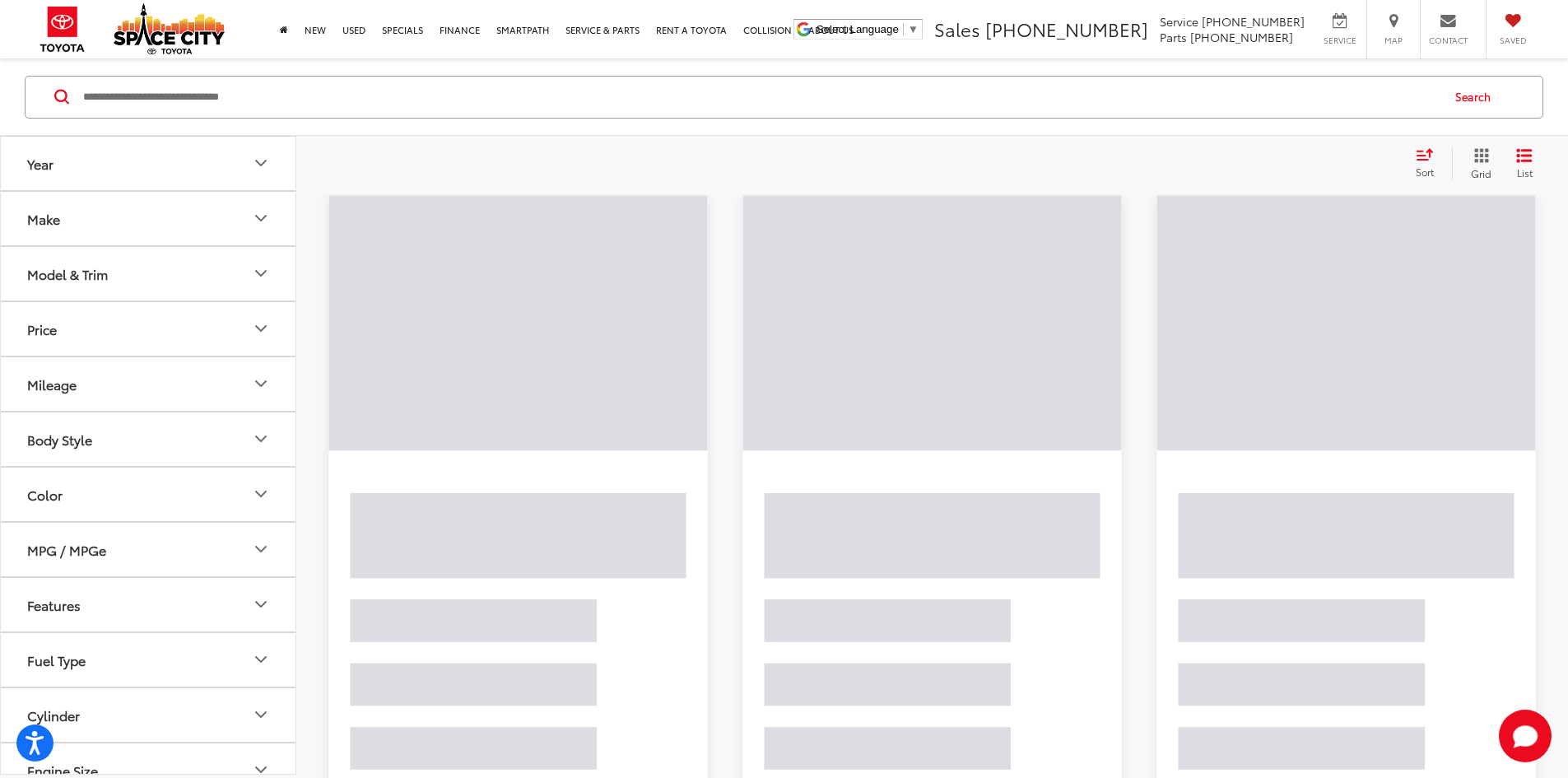
scroll to position [157, 0]
